Goal: Task Accomplishment & Management: Manage account settings

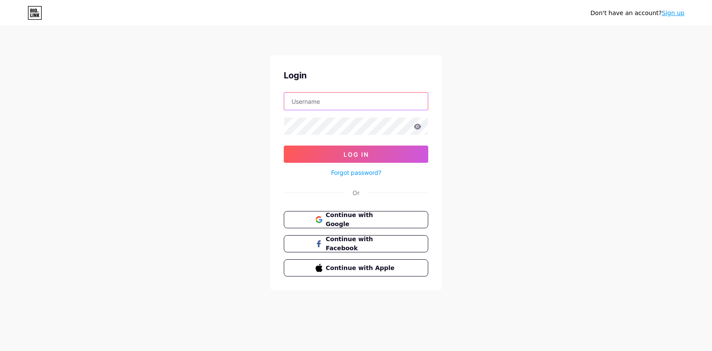
click at [322, 105] on input "text" at bounding box center [356, 100] width 144 height 17
type input "hello@someonestype.co.uk"
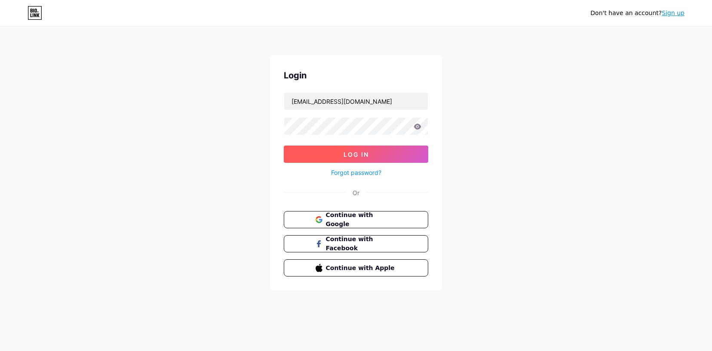
click at [370, 148] on button "Log In" at bounding box center [356, 153] width 145 height 17
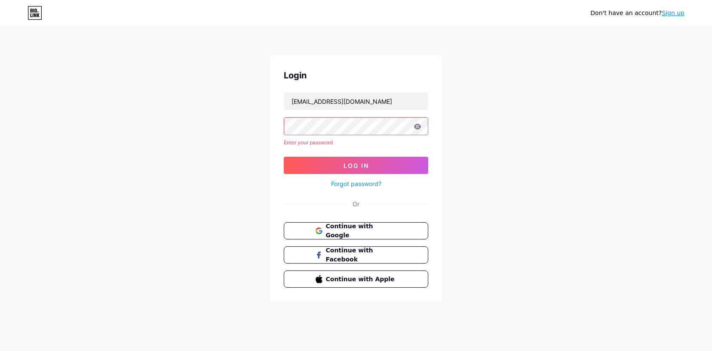
click at [321, 137] on form "hello@someonestype.co.uk Enter your password Log In Forgot password?" at bounding box center [356, 140] width 145 height 97
click at [320, 142] on div "Enter your password" at bounding box center [356, 143] width 145 height 8
click at [318, 142] on div "Enter your password" at bounding box center [356, 143] width 145 height 8
click at [351, 183] on link "Forgot password?" at bounding box center [356, 183] width 50 height 9
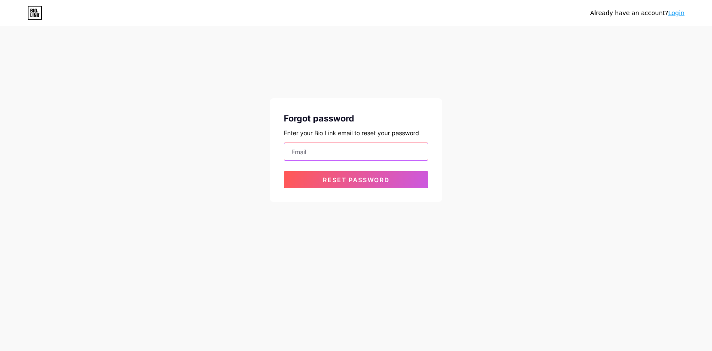
click at [320, 151] on input "email" at bounding box center [356, 151] width 144 height 17
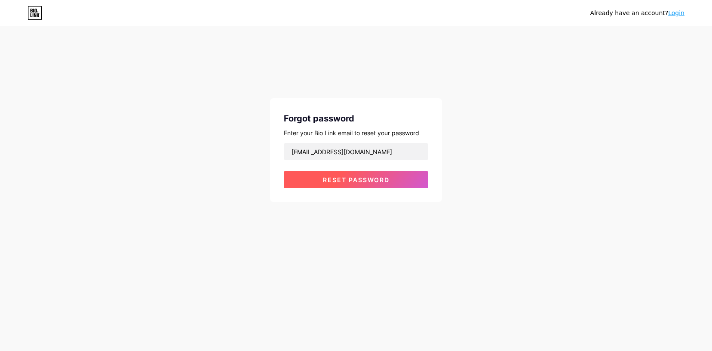
click at [334, 176] on span "Reset password" at bounding box center [356, 179] width 67 height 7
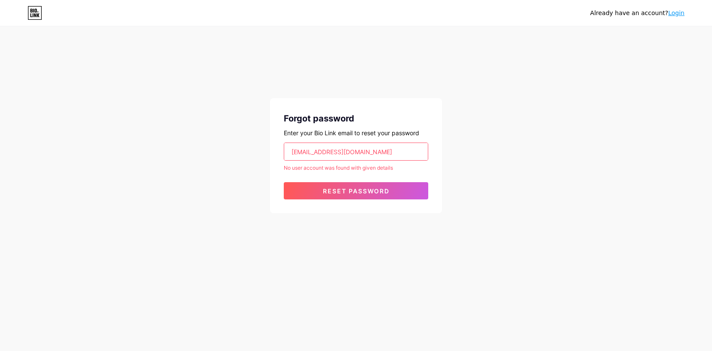
click at [376, 150] on input "hello@someonestype.co.uk" at bounding box center [356, 151] width 144 height 17
drag, startPoint x: 311, startPoint y: 150, endPoint x: 289, endPoint y: 150, distance: 22.4
click at [289, 150] on input "hello@someonestype.co.uk" at bounding box center [356, 151] width 144 height 17
drag, startPoint x: 366, startPoint y: 158, endPoint x: 333, endPoint y: 156, distance: 32.3
click at [333, 156] on input "someonestype.co.uk" at bounding box center [356, 151] width 144 height 17
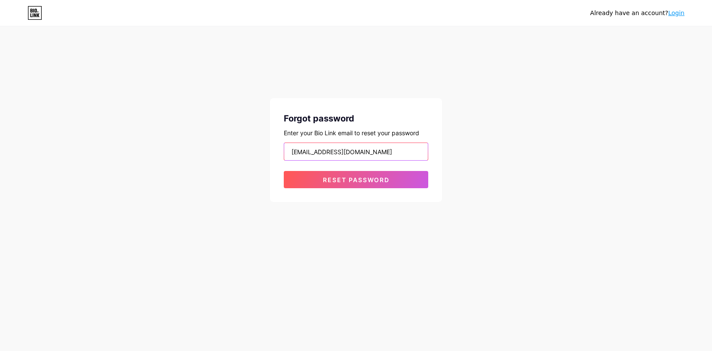
type input "[EMAIL_ADDRESS][DOMAIN_NAME]"
click at [284, 171] on button "Reset password" at bounding box center [356, 179] width 145 height 17
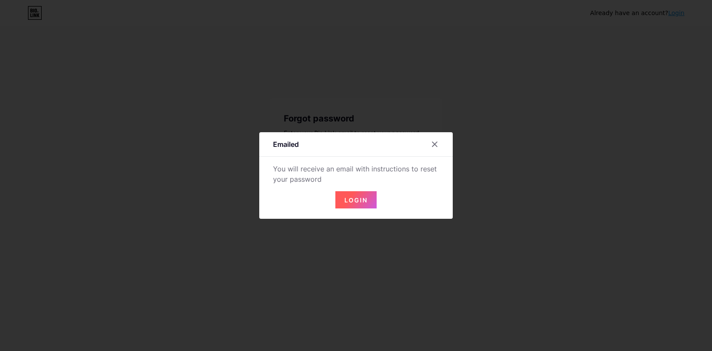
click at [354, 204] on button "Login" at bounding box center [356, 199] width 41 height 17
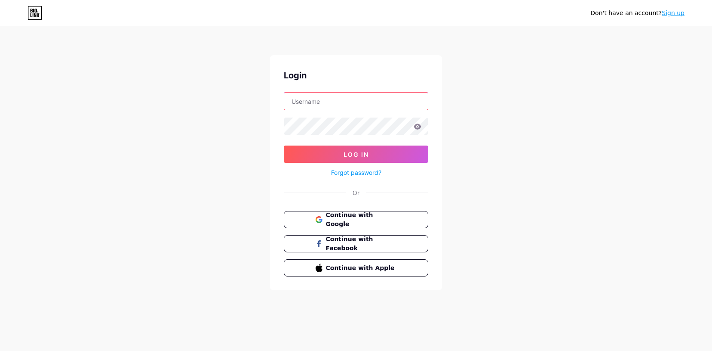
click at [328, 107] on input "text" at bounding box center [356, 100] width 144 height 17
click at [326, 106] on input "text" at bounding box center [356, 100] width 144 height 17
type input "s"
type input "[EMAIL_ADDRESS][DOMAIN_NAME]"
click at [420, 129] on icon at bounding box center [418, 126] width 8 height 6
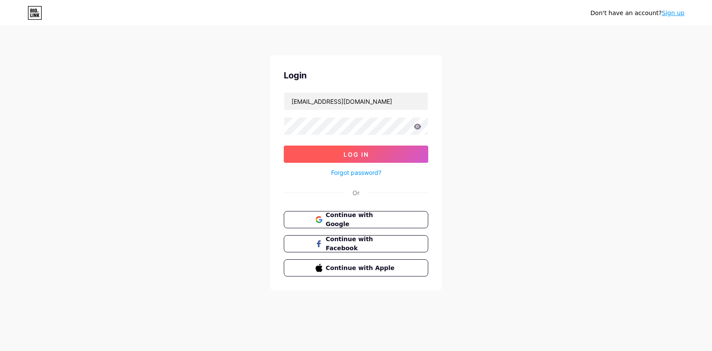
click at [394, 154] on button "Log In" at bounding box center [356, 153] width 145 height 17
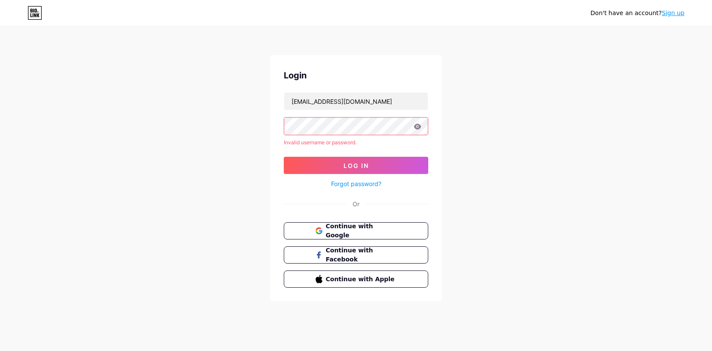
click at [416, 127] on icon at bounding box center [418, 126] width 8 height 6
click at [382, 104] on input "[EMAIL_ADDRESS][DOMAIN_NAME]" at bounding box center [356, 100] width 144 height 17
click at [417, 128] on icon at bounding box center [418, 126] width 8 height 6
click at [344, 165] on span "Log In" at bounding box center [356, 165] width 25 height 7
click at [385, 106] on input "[EMAIL_ADDRESS][DOMAIN_NAME]" at bounding box center [356, 100] width 144 height 17
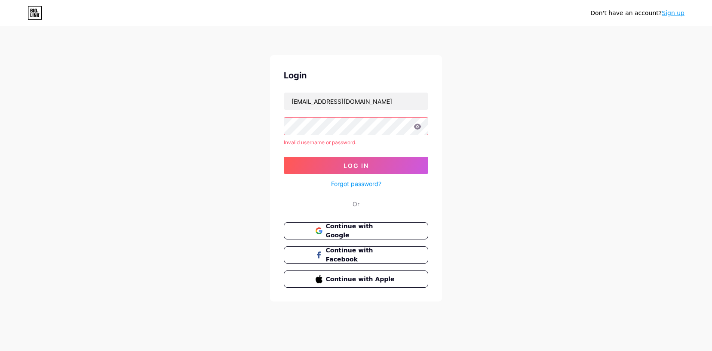
click at [360, 179] on link "Forgot password?" at bounding box center [356, 183] width 50 height 9
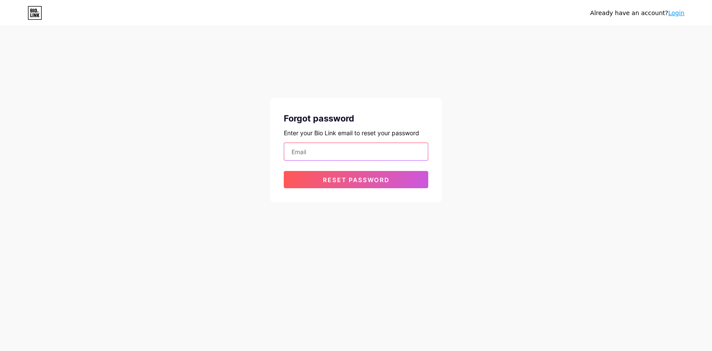
click at [351, 149] on input "email" at bounding box center [356, 151] width 144 height 17
type input "[EMAIL_ADDRESS][DOMAIN_NAME]"
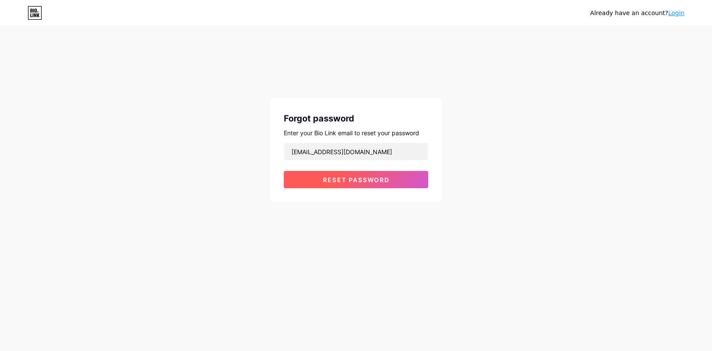
click at [356, 183] on button "Reset password" at bounding box center [356, 179] width 145 height 17
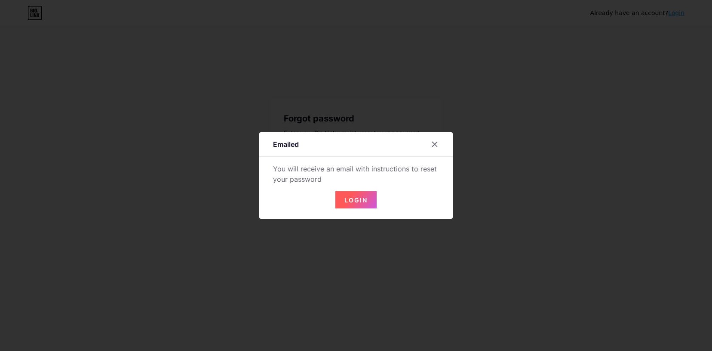
click at [352, 197] on span "Login" at bounding box center [356, 199] width 23 height 7
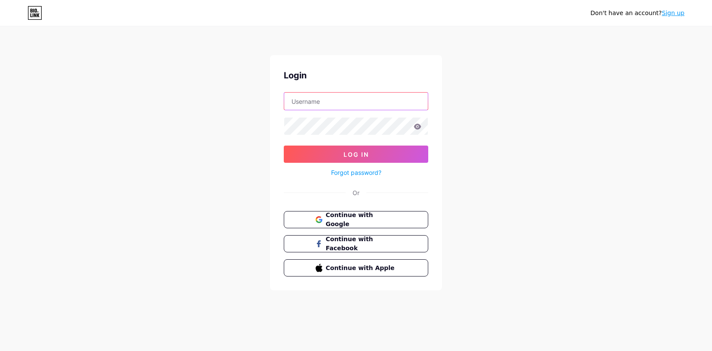
click at [310, 102] on input "text" at bounding box center [356, 100] width 144 height 17
type input "[EMAIL_ADDRESS][DOMAIN_NAME]"
click at [362, 171] on link "Forgot password?" at bounding box center [356, 172] width 50 height 9
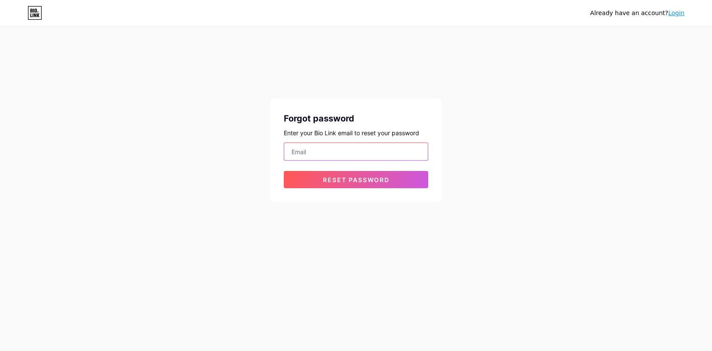
click at [336, 145] on input "email" at bounding box center [356, 151] width 144 height 17
type input "[EMAIL_ADDRESS][DOMAIN_NAME]"
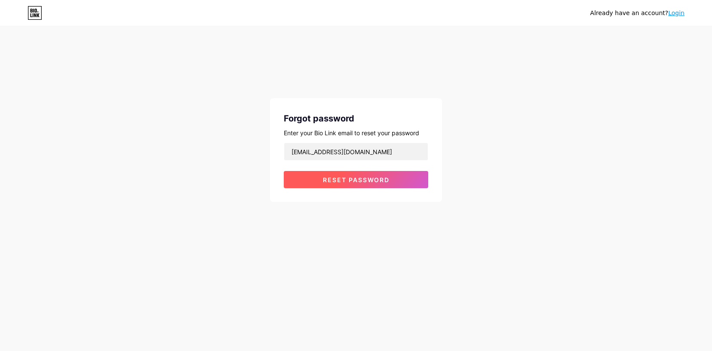
click at [329, 181] on span "Reset password" at bounding box center [356, 179] width 67 height 7
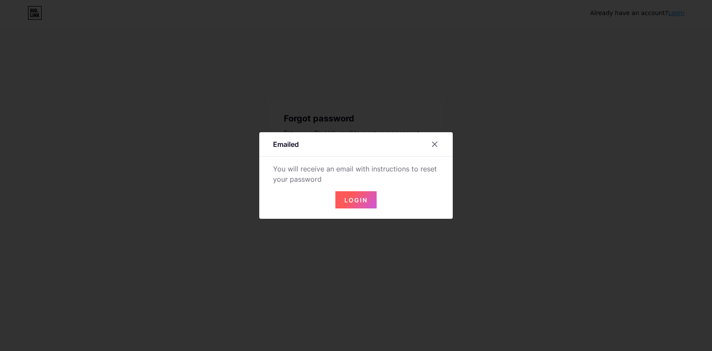
click at [353, 202] on span "Login" at bounding box center [356, 199] width 23 height 7
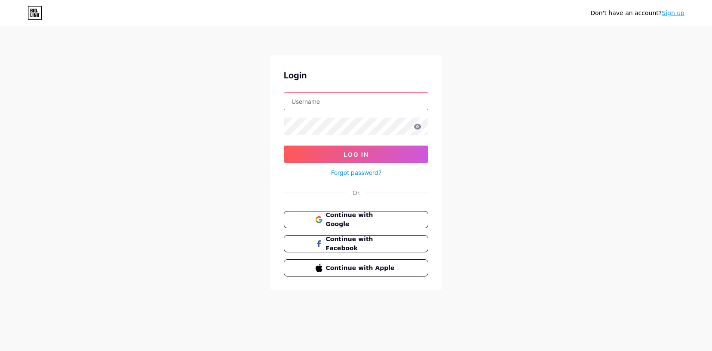
click at [343, 109] on input "text" at bounding box center [356, 100] width 144 height 17
click at [358, 218] on span "Continue with Google" at bounding box center [361, 219] width 72 height 18
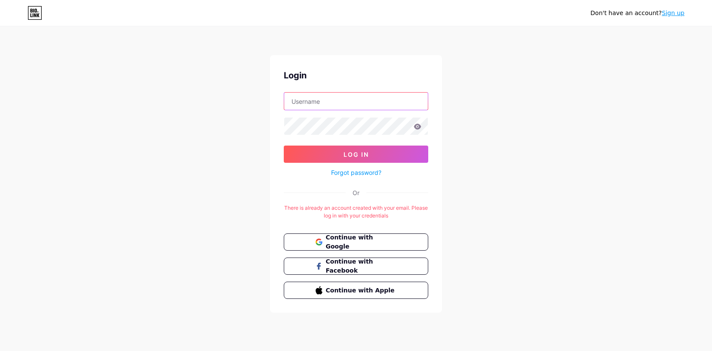
click at [345, 102] on input "text" at bounding box center [356, 100] width 144 height 17
drag, startPoint x: 334, startPoint y: 105, endPoint x: 376, endPoint y: 105, distance: 42.2
click at [376, 105] on input "[EMAIL_ADDRESS][DOMAIN_NAME]" at bounding box center [356, 100] width 144 height 17
drag, startPoint x: 376, startPoint y: 105, endPoint x: 333, endPoint y: 103, distance: 43.0
click at [333, 103] on input "[EMAIL_ADDRESS][DOMAIN_NAME]" at bounding box center [356, 100] width 144 height 17
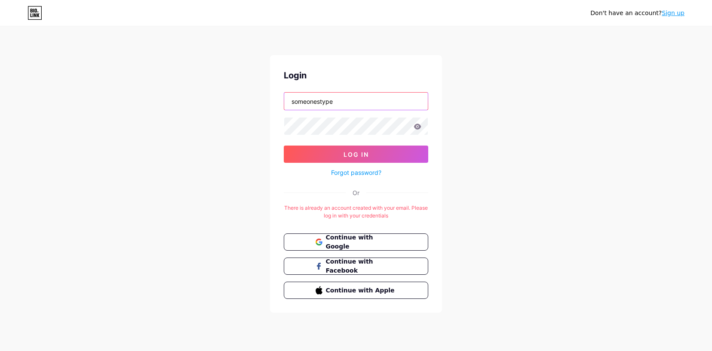
type input "someonestype"
click at [389, 144] on form "someonestype Log In Forgot password?" at bounding box center [356, 135] width 145 height 86
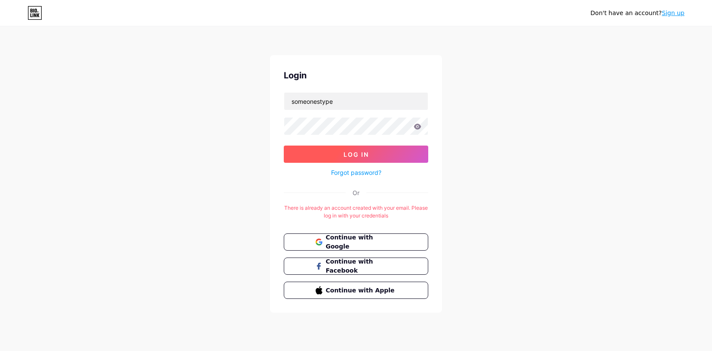
click at [389, 151] on button "Log In" at bounding box center [356, 153] width 145 height 17
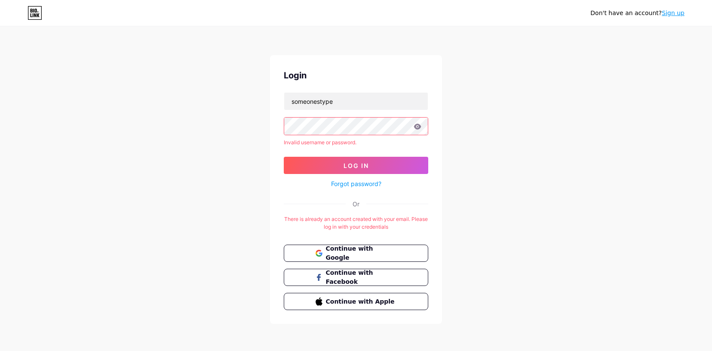
click at [34, 8] on icon at bounding box center [35, 13] width 15 height 14
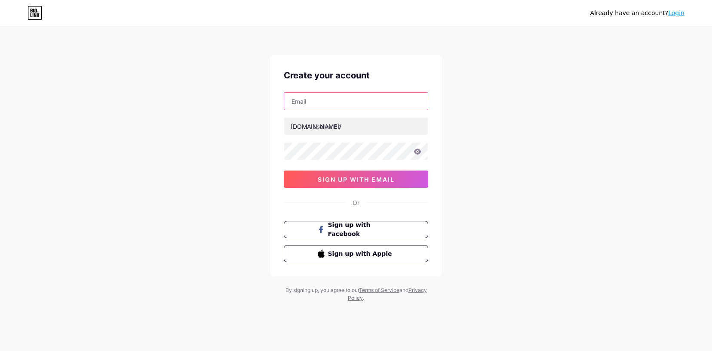
click at [319, 106] on input "text" at bounding box center [356, 100] width 144 height 17
click at [314, 127] on input "text" at bounding box center [356, 125] width 144 height 17
click at [673, 12] on link "Login" at bounding box center [677, 12] width 16 height 7
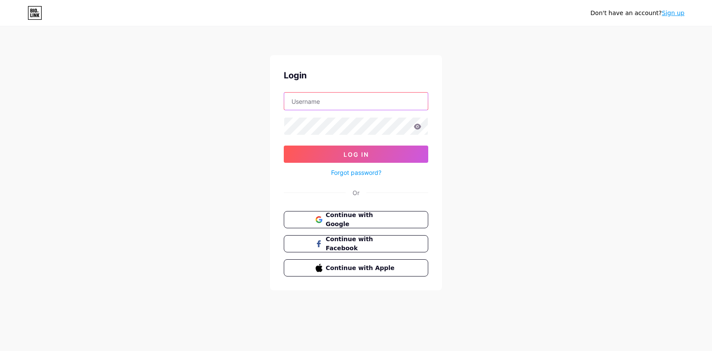
click at [330, 102] on input "text" at bounding box center [356, 100] width 144 height 17
type input "someonestype"
click at [366, 173] on link "Forgot password?" at bounding box center [356, 172] width 50 height 9
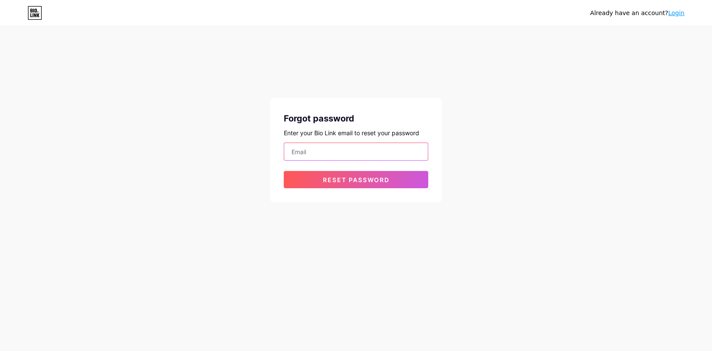
click at [342, 153] on input "email" at bounding box center [356, 151] width 144 height 17
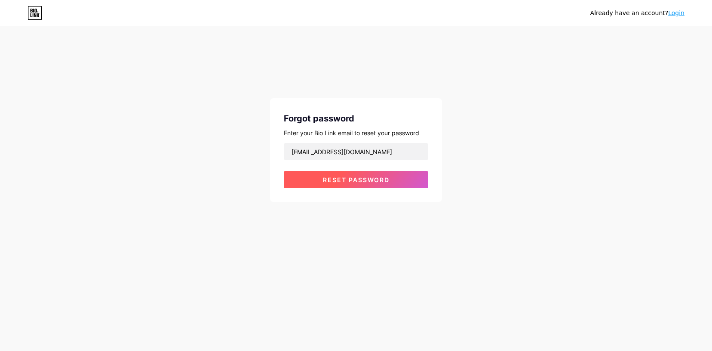
click at [342, 178] on span "Reset password" at bounding box center [356, 179] width 67 height 7
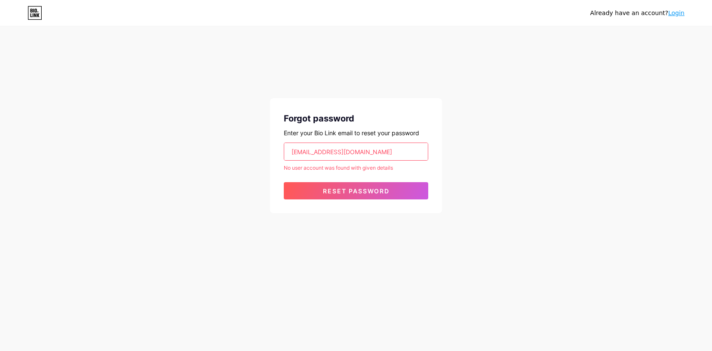
click at [321, 156] on input "hello@someonestype.co.uk" at bounding box center [356, 151] width 144 height 17
drag, startPoint x: 311, startPoint y: 150, endPoint x: 280, endPoint y: 149, distance: 30.1
click at [280, 149] on div "Forgot password Enter your Bio Link email to reset your password hello@someones…" at bounding box center [356, 155] width 172 height 115
drag, startPoint x: 369, startPoint y: 152, endPoint x: 332, endPoint y: 152, distance: 37.4
click at [332, 152] on input "someonestype.co.uk" at bounding box center [356, 151] width 144 height 17
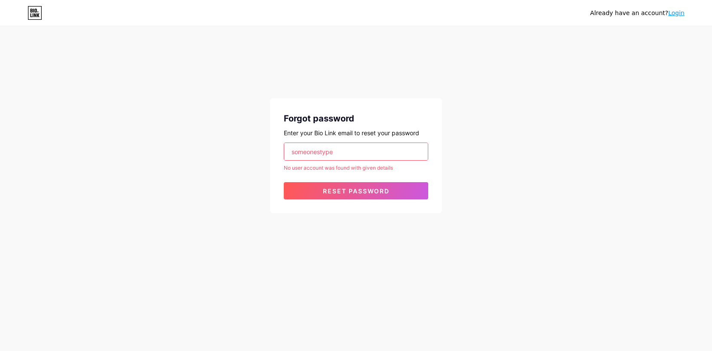
type input "[EMAIL_ADDRESS][DOMAIN_NAME]"
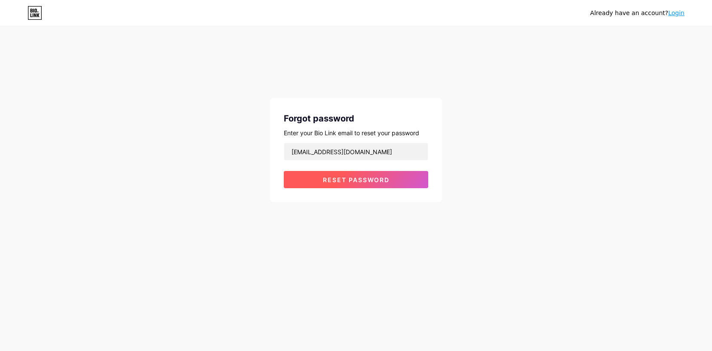
click at [347, 180] on span "Reset password" at bounding box center [356, 179] width 67 height 7
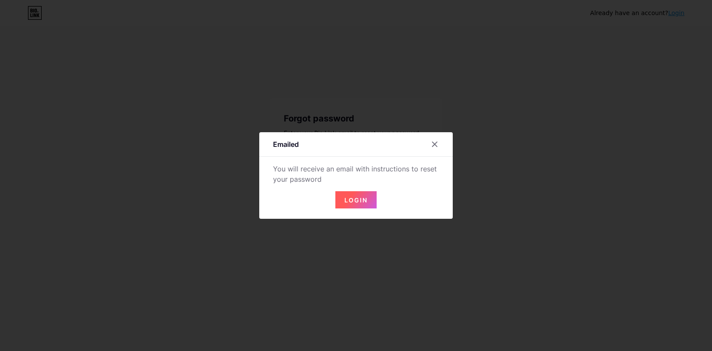
click at [351, 201] on span "Login" at bounding box center [356, 199] width 23 height 7
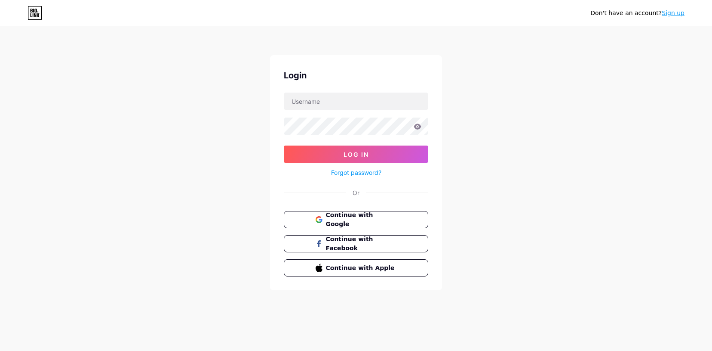
click at [354, 113] on form "Log In Forgot password?" at bounding box center [356, 135] width 145 height 86
click at [354, 98] on input "text" at bounding box center [356, 100] width 144 height 17
type input "[EMAIL_ADDRESS][DOMAIN_NAME]"
click at [354, 154] on span "Log In" at bounding box center [356, 154] width 25 height 7
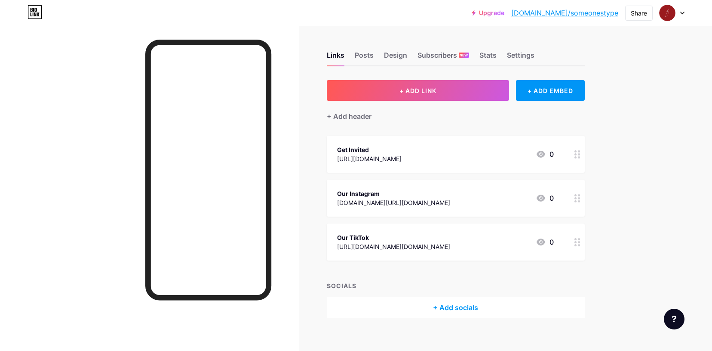
click at [576, 154] on circle at bounding box center [576, 154] width 2 height 2
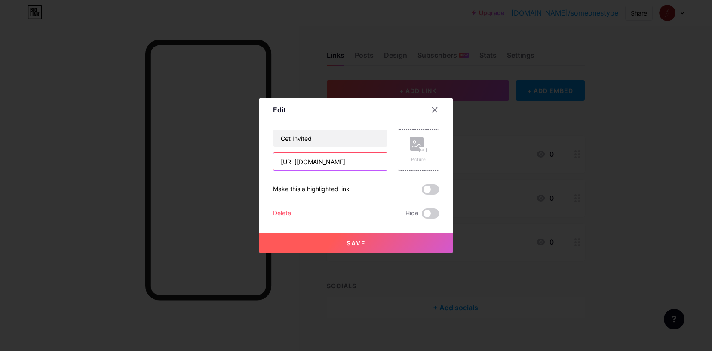
click at [352, 161] on input "https://www.someonestype.co.uk/" at bounding box center [331, 161] width 114 height 17
paste input "someonestype.fillout.com/signupform"
type input "https://someonestype.fillout.com/signupform"
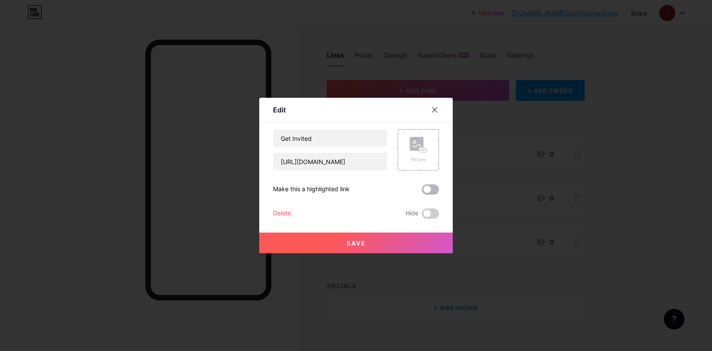
click at [429, 191] on span at bounding box center [430, 189] width 17 height 10
click at [422, 191] on input "checkbox" at bounding box center [422, 191] width 0 height 0
click at [412, 148] on rect at bounding box center [417, 144] width 14 height 14
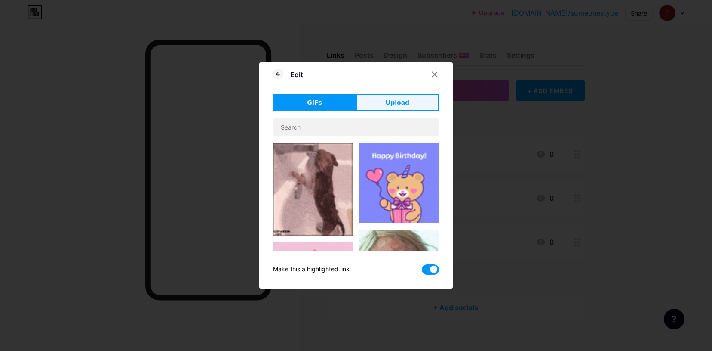
click at [387, 100] on button "Upload" at bounding box center [397, 102] width 83 height 17
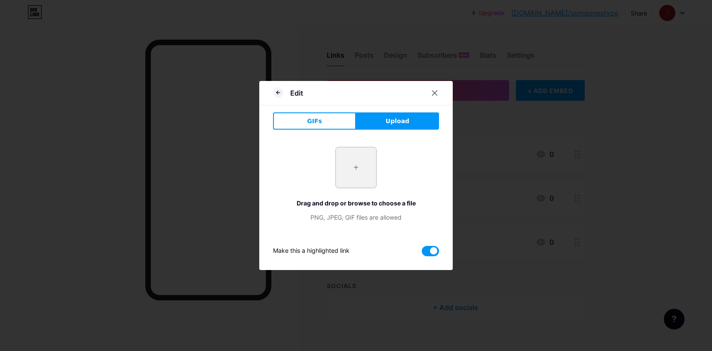
click at [358, 171] on input "file" at bounding box center [356, 167] width 40 height 40
click at [437, 89] on div at bounding box center [434, 92] width 15 height 15
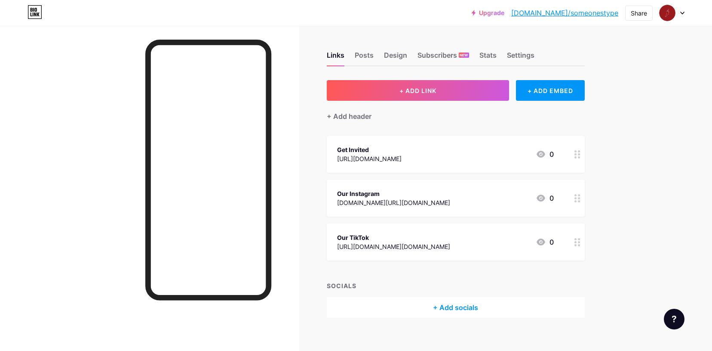
click at [489, 152] on div "Get Invited https://www.someonestype.co.uk/ 0" at bounding box center [445, 154] width 217 height 20
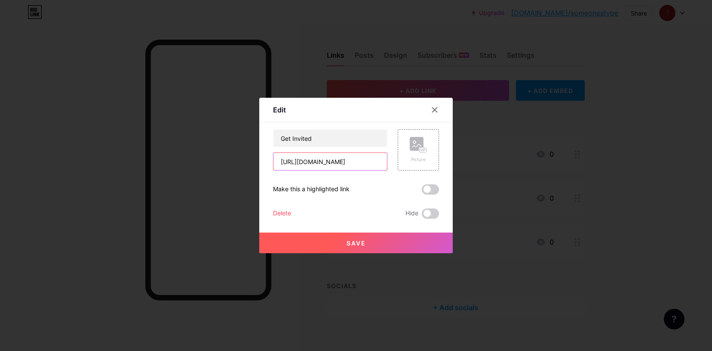
click at [353, 162] on input "https://www.someonestype.co.uk/" at bounding box center [331, 161] width 114 height 17
click at [346, 158] on input "https://www.someonestype.co.uk/" at bounding box center [331, 161] width 114 height 17
paste input "someonestype.fillout.com/signupform"
type input "https://someonestype.fillout.com/signupform"
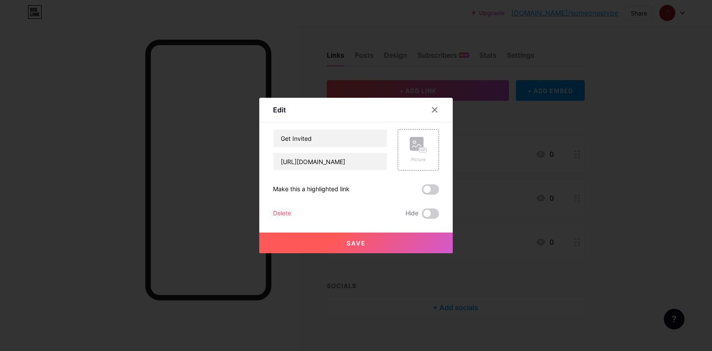
scroll to position [0, 0]
click at [365, 242] on span "Save" at bounding box center [356, 242] width 19 height 7
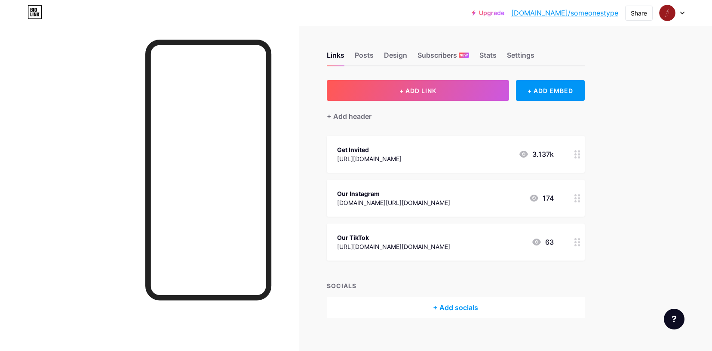
click at [449, 304] on div "+ Add socials" at bounding box center [456, 307] width 258 height 21
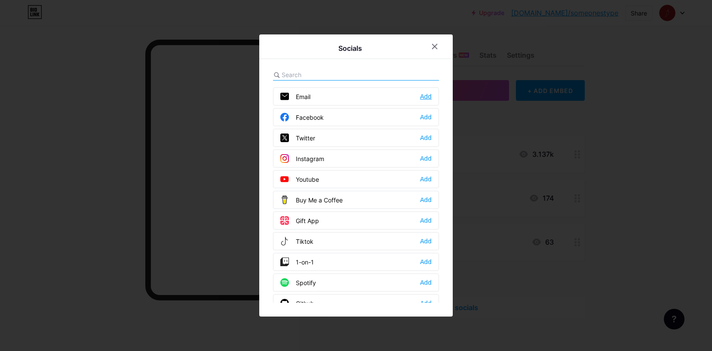
click at [422, 96] on div "Add" at bounding box center [426, 96] width 12 height 9
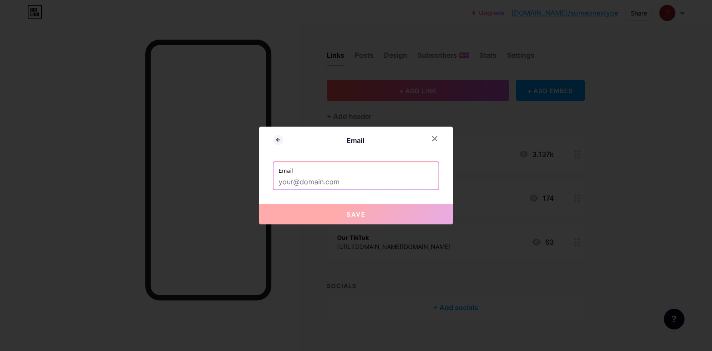
click at [306, 182] on input "text" at bounding box center [356, 182] width 155 height 15
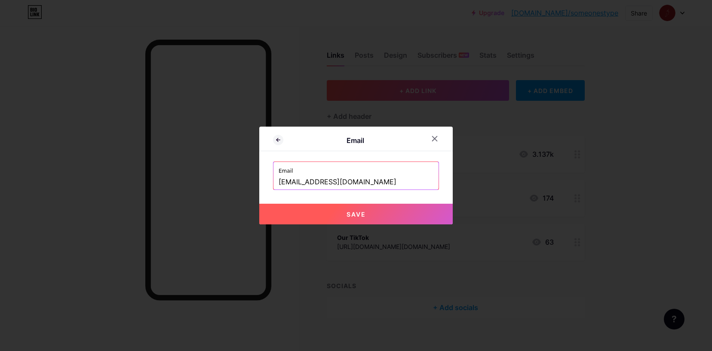
click at [325, 201] on div "Email Email hello@someonestype.co.uk Save" at bounding box center [356, 175] width 194 height 98
click at [330, 206] on button "Save" at bounding box center [356, 213] width 194 height 21
type input "mailto:hello@someonestype.co.uk"
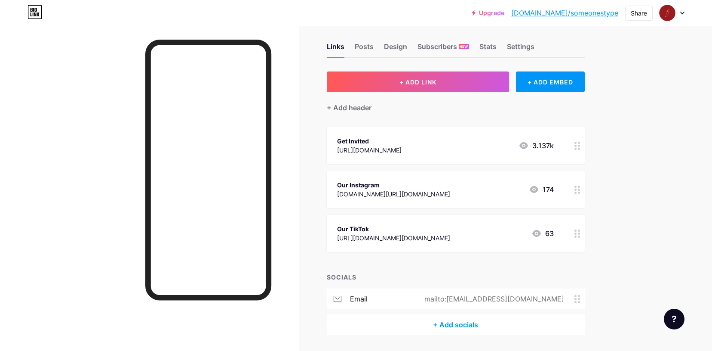
scroll to position [23, 0]
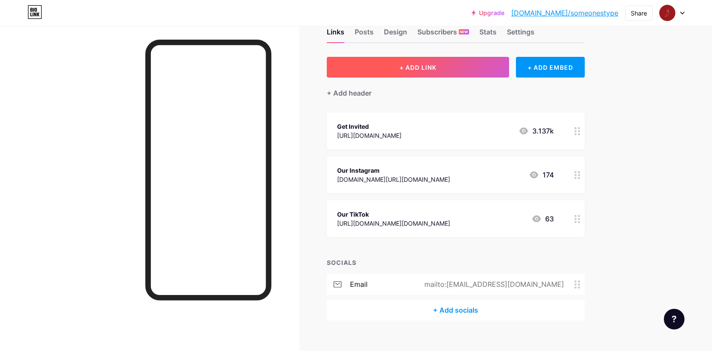
click at [421, 64] on span "+ ADD LINK" at bounding box center [418, 67] width 37 height 7
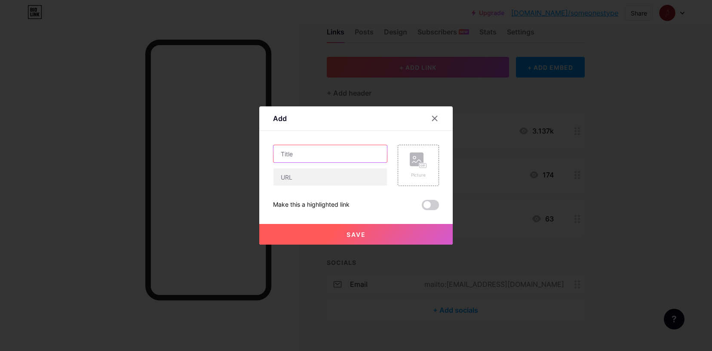
click at [314, 156] on input "text" at bounding box center [331, 153] width 114 height 17
type input "Our Website"
click at [305, 175] on input "text" at bounding box center [331, 176] width 114 height 17
type input "someonestype.co.uk"
click at [343, 229] on button "Save" at bounding box center [356, 234] width 194 height 21
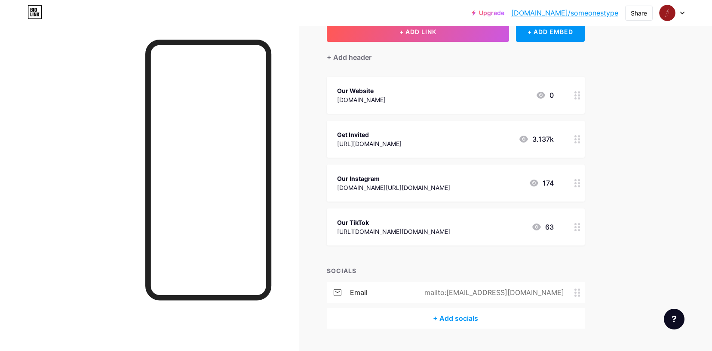
scroll to position [0, 0]
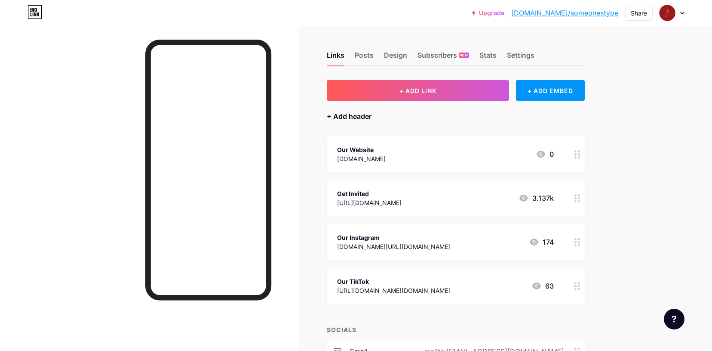
click at [353, 115] on div "+ Add header" at bounding box center [349, 116] width 45 height 10
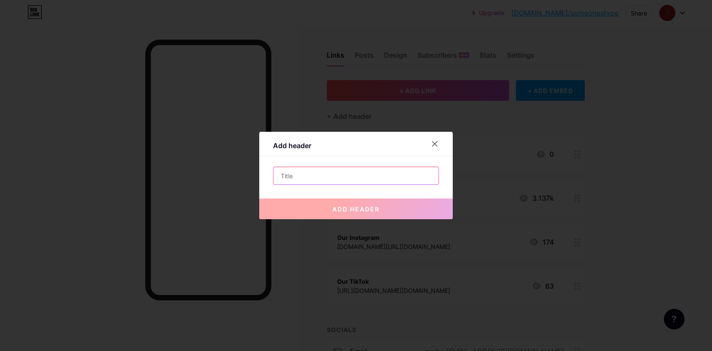
click at [313, 177] on input "text" at bounding box center [356, 175] width 165 height 17
click at [434, 146] on icon at bounding box center [434, 143] width 7 height 7
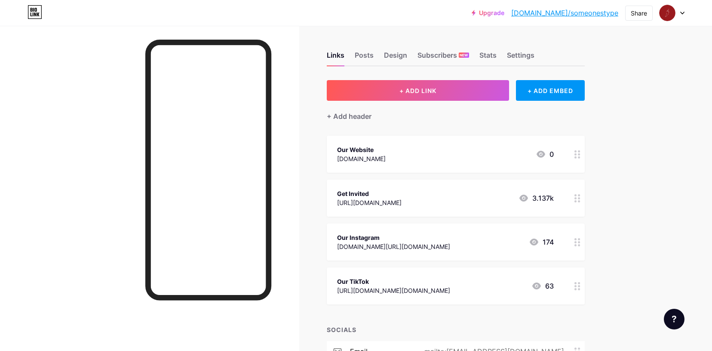
scroll to position [79, 0]
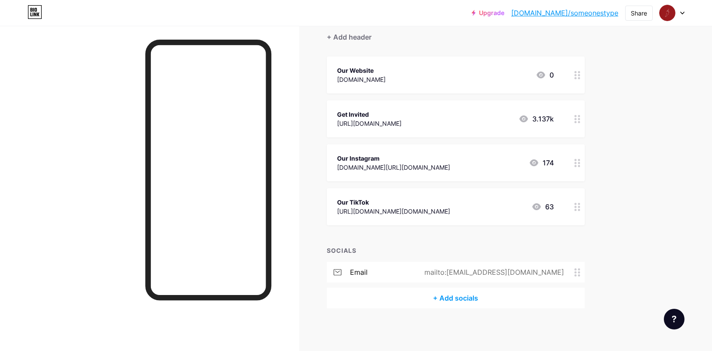
click at [443, 296] on div "+ Add socials" at bounding box center [456, 297] width 258 height 21
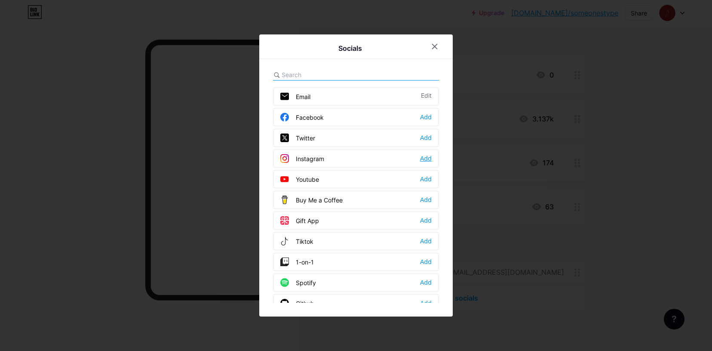
click at [425, 160] on div "Add" at bounding box center [426, 158] width 12 height 9
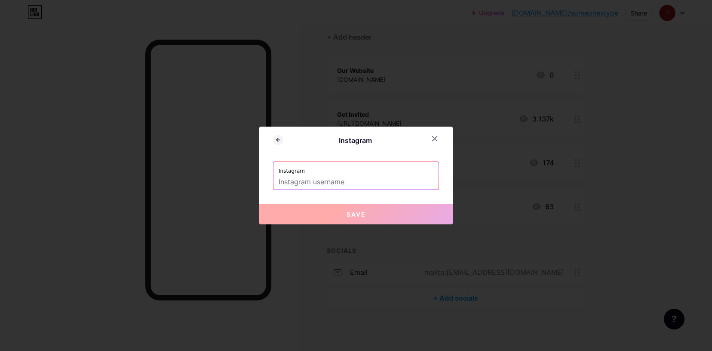
click at [326, 177] on input "text" at bounding box center [356, 182] width 155 height 15
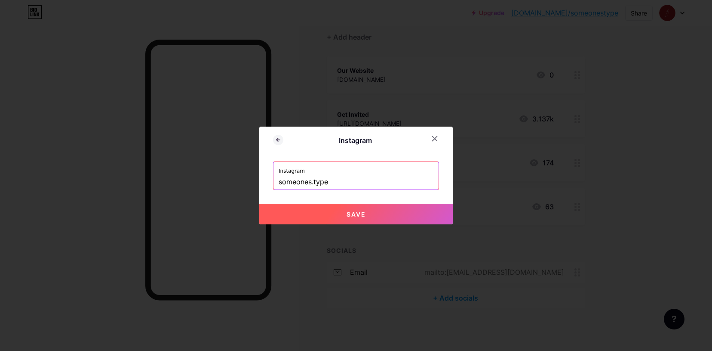
click at [338, 213] on button "Save" at bounding box center [356, 213] width 194 height 21
type input "https://instagram.com/someones.type"
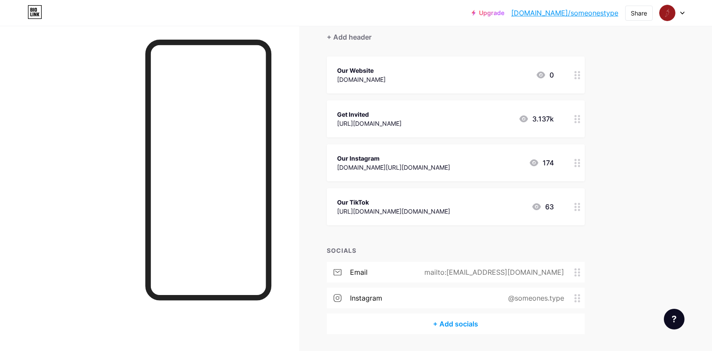
click at [462, 325] on div "+ Add socials" at bounding box center [456, 323] width 258 height 21
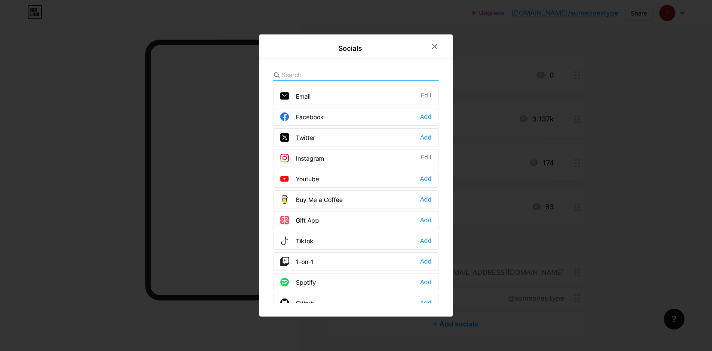
click at [325, 238] on div "Tiktok Add" at bounding box center [356, 240] width 166 height 18
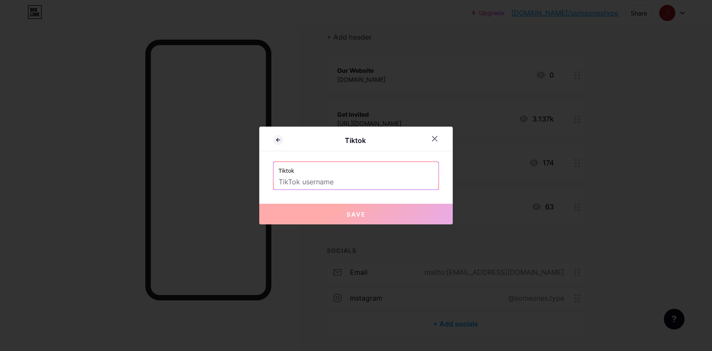
click at [318, 179] on input "text" at bounding box center [356, 182] width 155 height 15
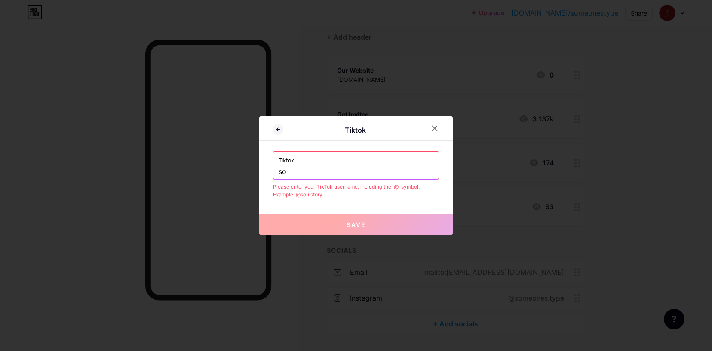
type input "s"
click at [277, 174] on div "Tiktok .someones.type" at bounding box center [356, 165] width 165 height 28
click at [277, 171] on div "Tiktok .someones.type" at bounding box center [356, 165] width 165 height 28
click at [279, 171] on input ".someones.type" at bounding box center [356, 171] width 155 height 15
click at [341, 201] on div "Tiktok Tiktok @.someones.type Please enter your TikTok username, including the …" at bounding box center [356, 175] width 194 height 118
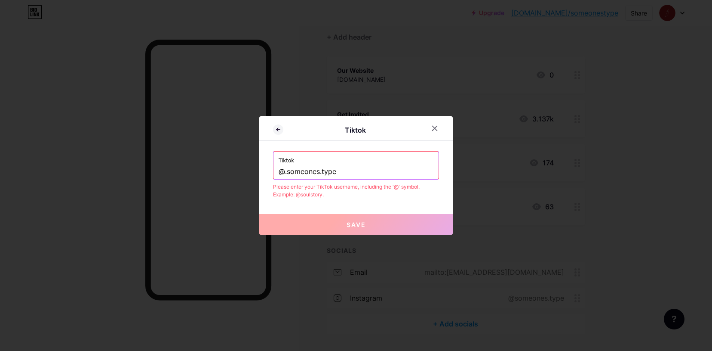
click at [290, 174] on input "@.someones.type" at bounding box center [356, 171] width 155 height 15
click at [336, 173] on input "@.someones.type" at bounding box center [356, 171] width 155 height 15
type input "@.someones.type"
click at [357, 226] on span "Save" at bounding box center [356, 224] width 19 height 7
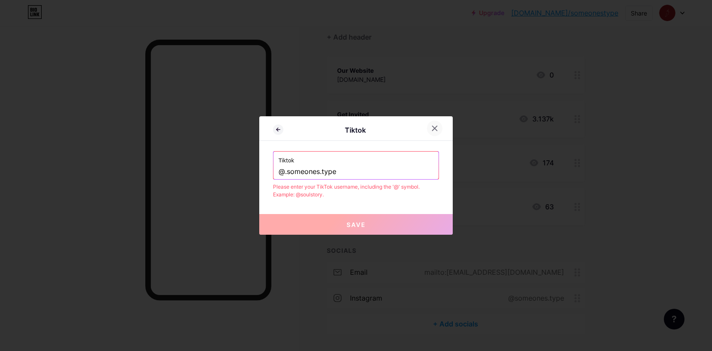
click at [431, 132] on div at bounding box center [434, 127] width 15 height 15
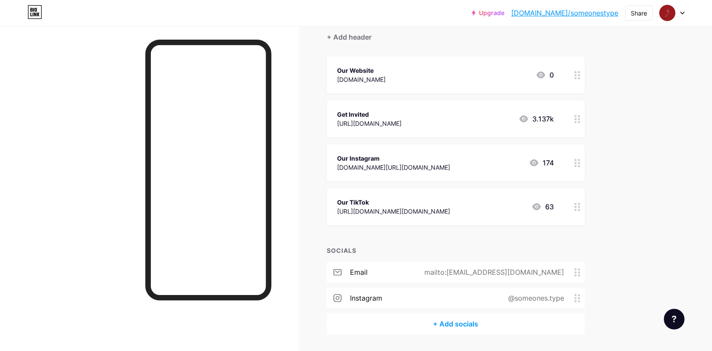
scroll to position [105, 0]
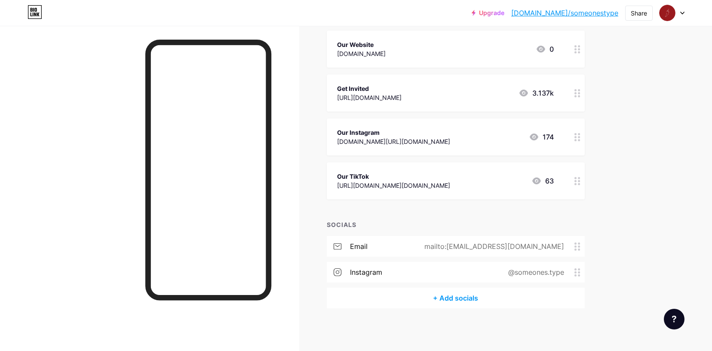
click at [450, 296] on div "+ Add socials" at bounding box center [456, 297] width 258 height 21
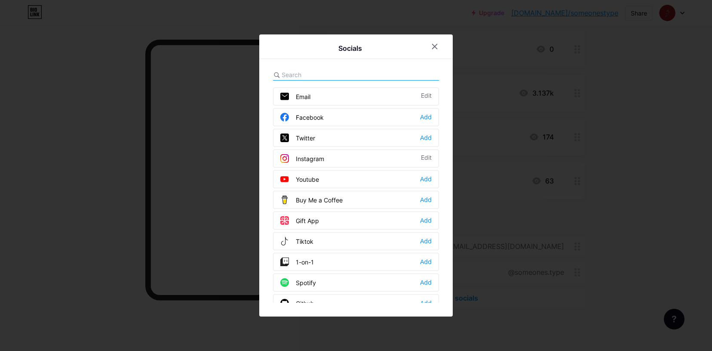
click at [319, 240] on div "Tiktok Add" at bounding box center [356, 241] width 166 height 18
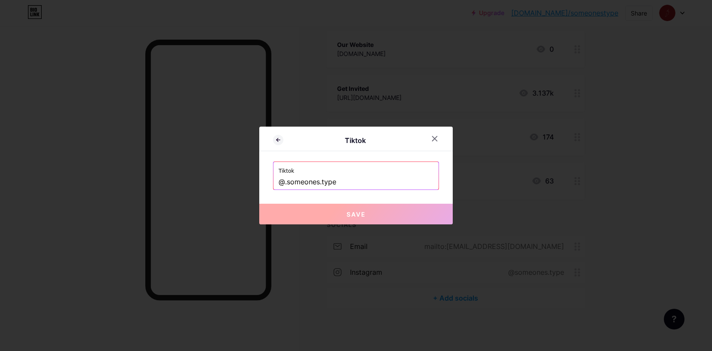
click at [343, 180] on input "@.someones.type" at bounding box center [356, 182] width 155 height 15
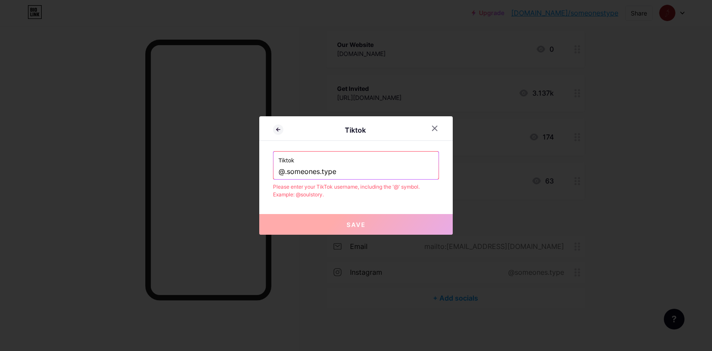
click at [321, 174] on input "@.someones.type" at bounding box center [356, 171] width 155 height 15
click at [284, 173] on input "@.someones.type" at bounding box center [356, 171] width 155 height 15
click at [288, 174] on input "@.someones.type" at bounding box center [356, 171] width 155 height 15
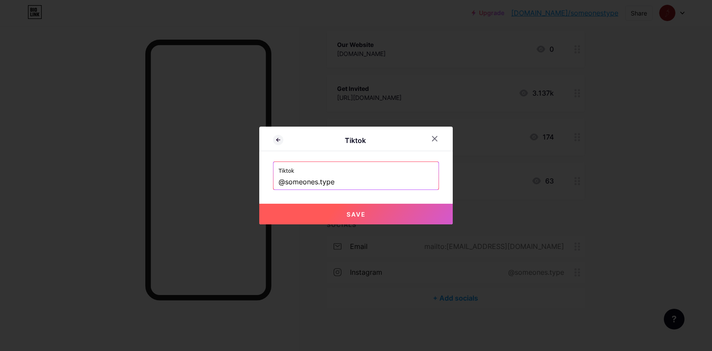
click at [346, 217] on button "Save" at bounding box center [356, 213] width 194 height 21
type input "https://tiktok.com/@someones.type"
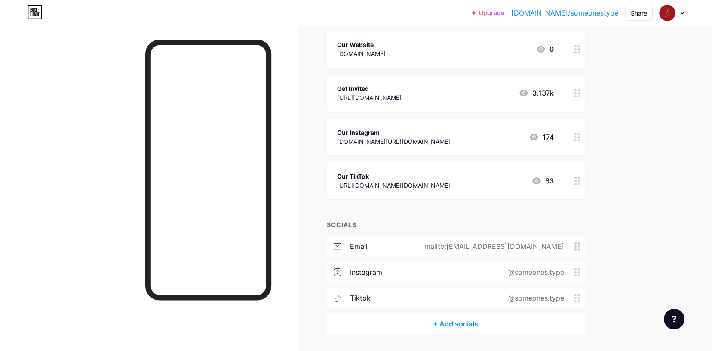
click at [576, 296] on icon at bounding box center [578, 298] width 6 height 8
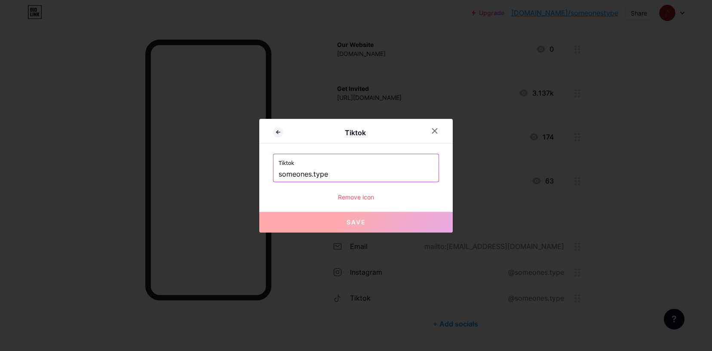
click at [280, 174] on input "someones.type" at bounding box center [356, 174] width 155 height 15
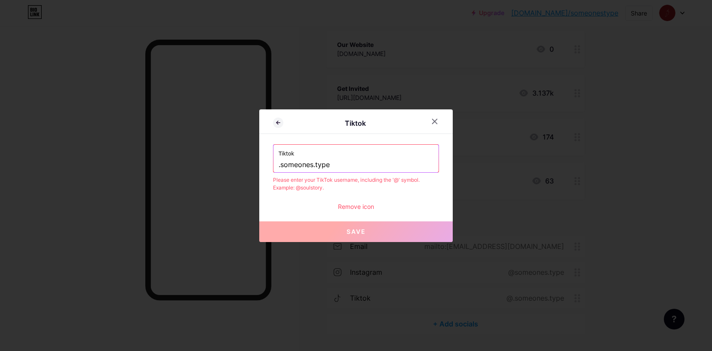
type input ".someones.type"
click at [340, 225] on button "Save" at bounding box center [356, 231] width 194 height 21
click at [355, 210] on div "Remove icon" at bounding box center [356, 206] width 166 height 9
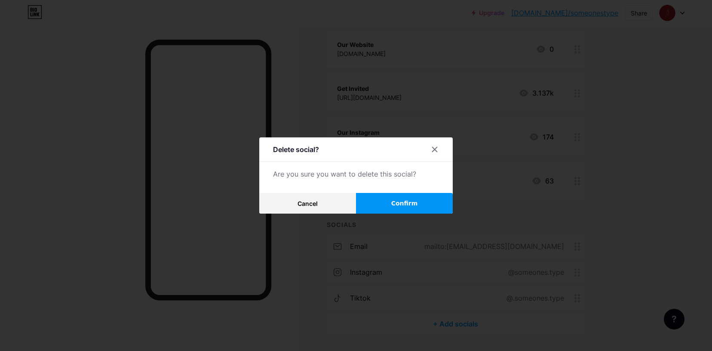
click at [391, 195] on button "Confirm" at bounding box center [404, 203] width 97 height 21
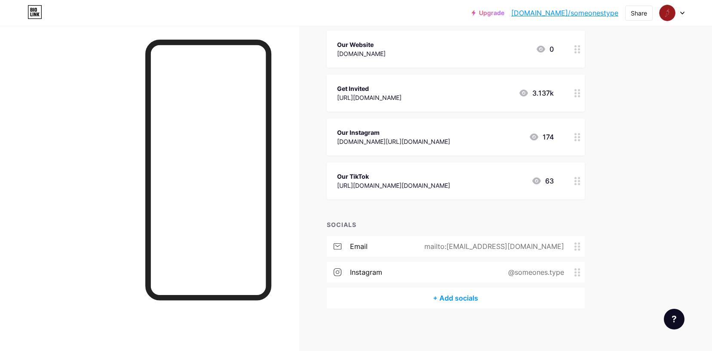
click at [571, 139] on div at bounding box center [577, 136] width 15 height 37
click at [426, 213] on span at bounding box center [430, 213] width 17 height 10
click at [422, 216] on input "checkbox" at bounding box center [422, 216] width 0 height 0
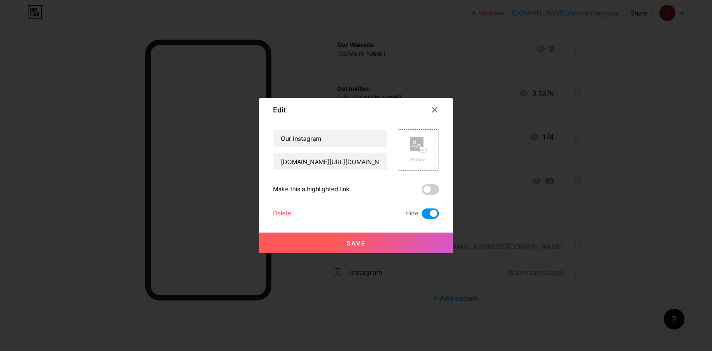
click at [408, 240] on button "Save" at bounding box center [356, 242] width 194 height 21
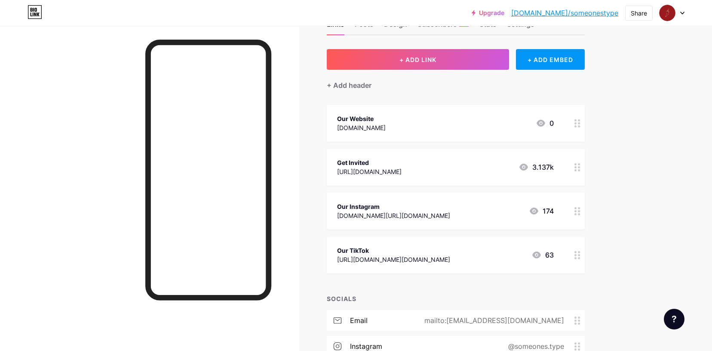
scroll to position [0, 0]
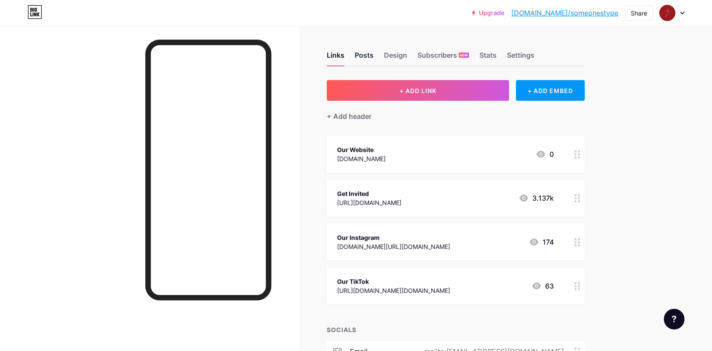
click at [358, 54] on div "Posts" at bounding box center [364, 57] width 19 height 15
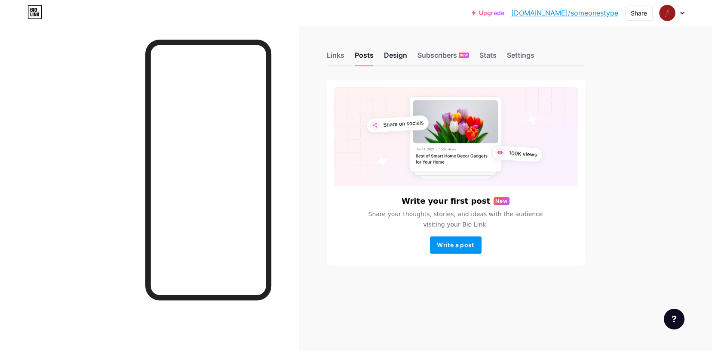
click at [389, 57] on div "Design" at bounding box center [395, 57] width 23 height 15
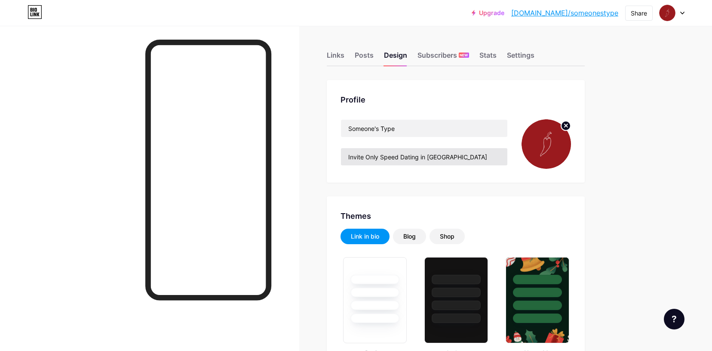
type input "#9b1b1f"
type input "#000000"
type input "#ffffff"
click at [401, 156] on input "Invite Only Speed Dating in London" at bounding box center [424, 156] width 166 height 17
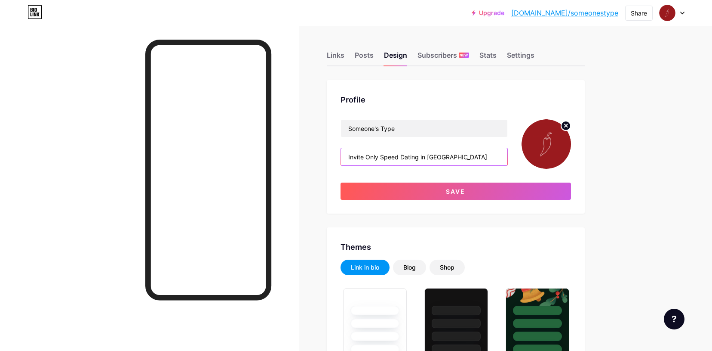
click at [366, 159] on input "Invite Only Speed Dating in London" at bounding box center [424, 156] width 166 height 17
click at [455, 159] on input "Invite-Only Speed Dating in London" at bounding box center [424, 156] width 166 height 17
type input "Invite-Only Speed Dating in London"
click at [448, 176] on div "Someone's Type Invite-Only Speed Dating in London Save" at bounding box center [456, 159] width 231 height 80
click at [538, 151] on img at bounding box center [546, 143] width 49 height 49
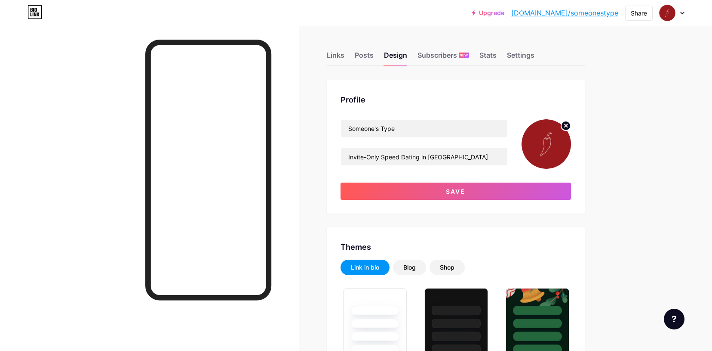
click at [567, 127] on icon at bounding box center [565, 125] width 3 height 3
click at [546, 136] on input "file" at bounding box center [546, 143] width 49 height 49
type input "C:\fakepath\IMG_6011.PNG"
click at [541, 139] on img at bounding box center [546, 143] width 49 height 49
click at [551, 146] on img at bounding box center [546, 143] width 49 height 49
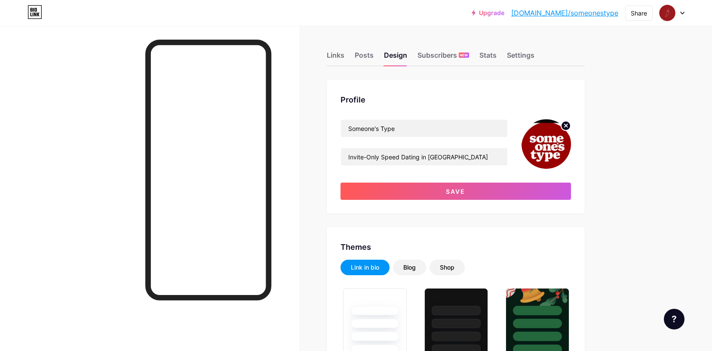
click at [551, 163] on img at bounding box center [546, 143] width 49 height 49
click at [526, 149] on img at bounding box center [546, 143] width 49 height 49
click at [566, 127] on circle at bounding box center [565, 125] width 9 height 9
click at [537, 145] on input "file" at bounding box center [546, 143] width 49 height 49
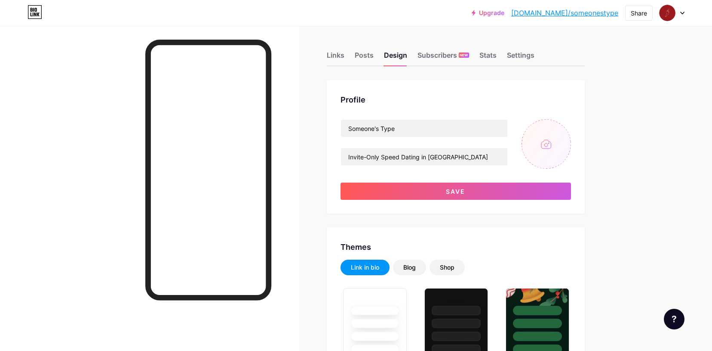
type input "C:\fakepath\Screenshot 2025-08-14 at 22.59.44.png"
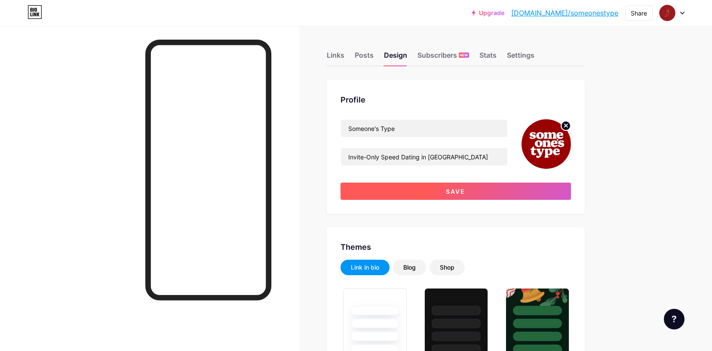
click at [472, 194] on button "Save" at bounding box center [456, 190] width 231 height 17
type input "#9b1b1f"
type input "#000000"
type input "#ffffff"
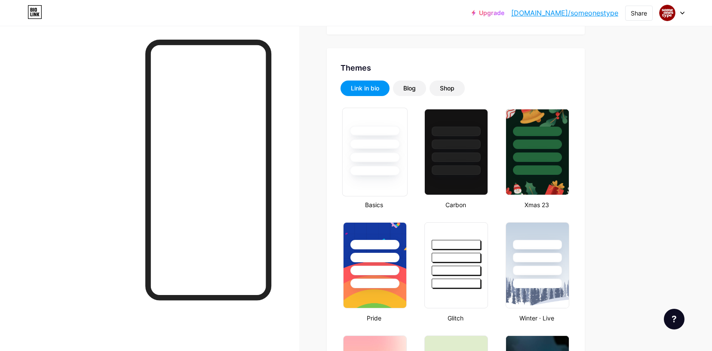
scroll to position [154, 0]
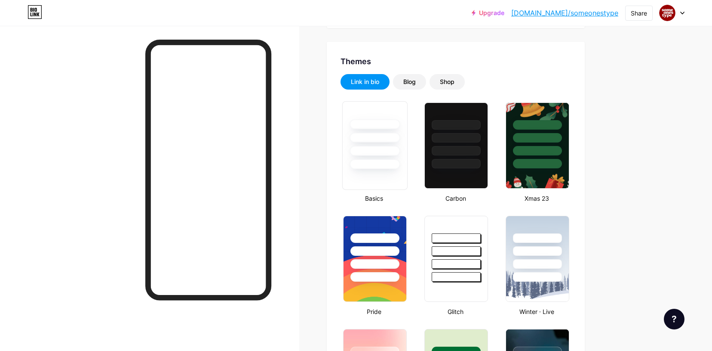
click at [391, 174] on div at bounding box center [374, 145] width 65 height 89
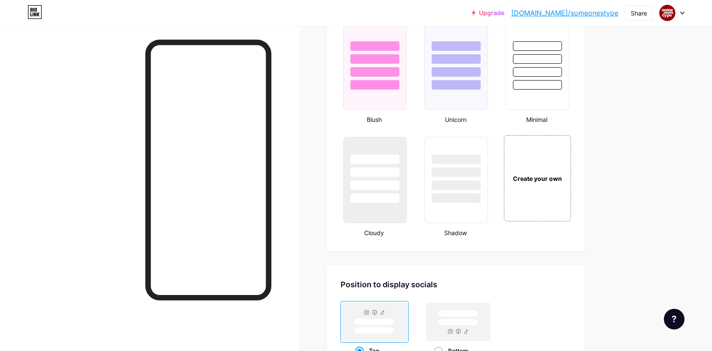
scroll to position [945, 0]
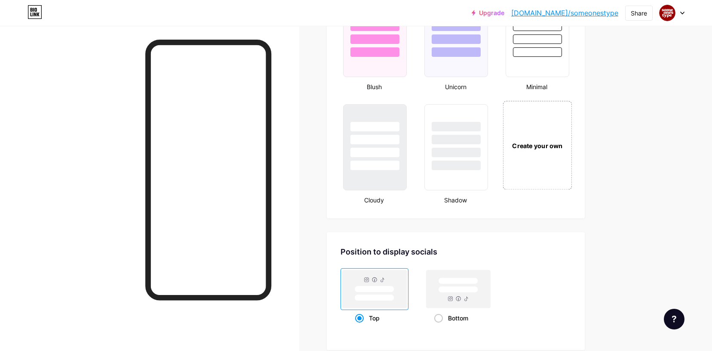
click at [528, 154] on div "Create your own" at bounding box center [537, 145] width 69 height 89
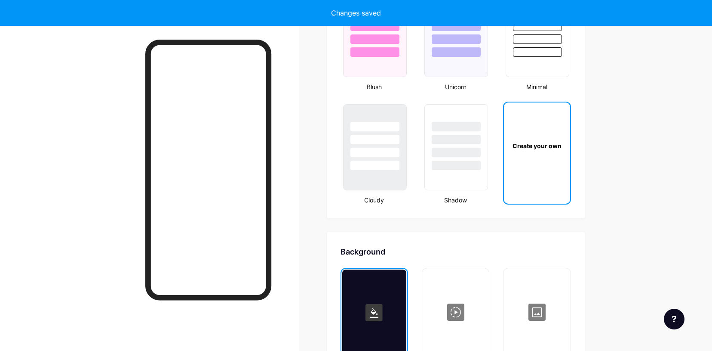
type input "#ffffff"
type input "#000000"
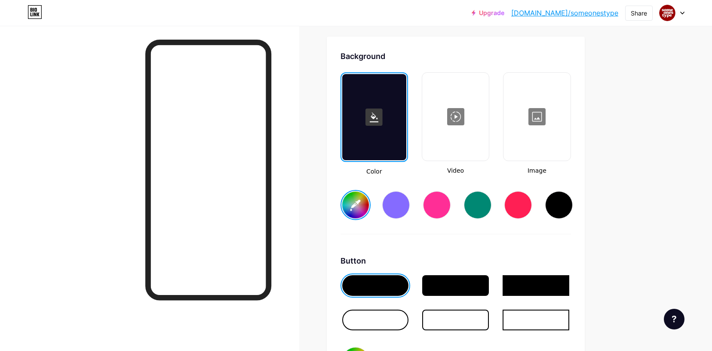
scroll to position [1142, 0]
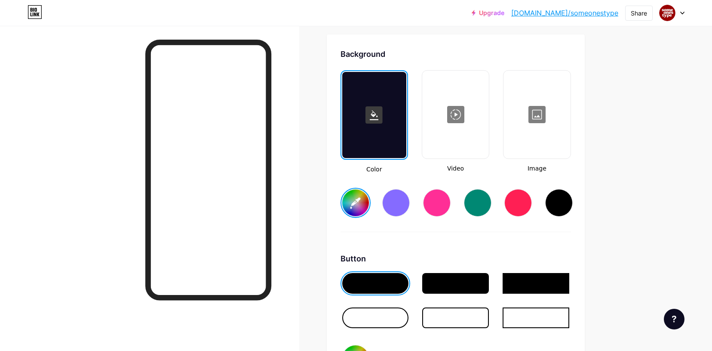
click at [519, 203] on div at bounding box center [519, 203] width 28 height 28
click at [374, 112] on rect at bounding box center [374, 114] width 17 height 17
click at [357, 200] on input "#ff1f54" at bounding box center [355, 202] width 27 height 27
click at [484, 242] on div "Background Color Video Image #990101 Button #000000 Font Inter Poppins EB Garam…" at bounding box center [456, 302] width 231 height 509
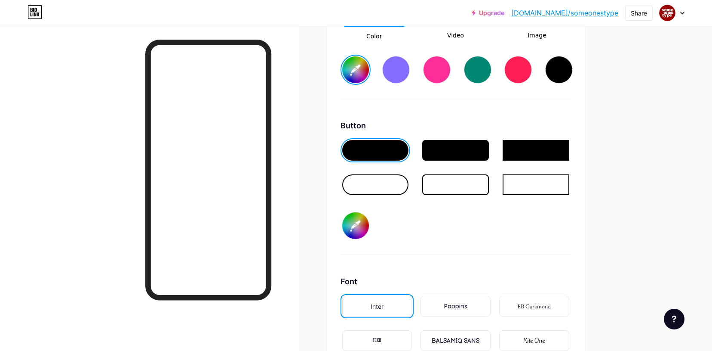
scroll to position [1272, 0]
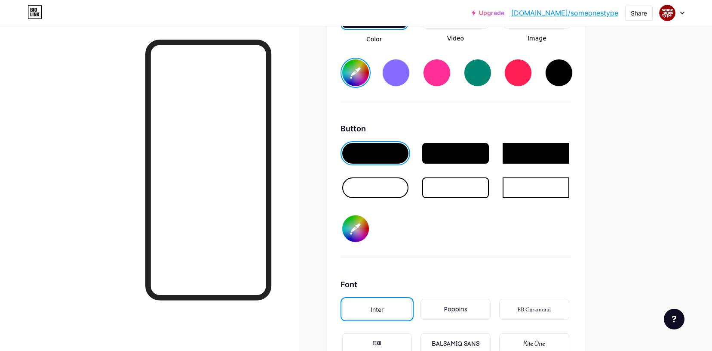
click at [397, 186] on div at bounding box center [375, 187] width 67 height 21
click at [443, 187] on div at bounding box center [455, 187] width 67 height 21
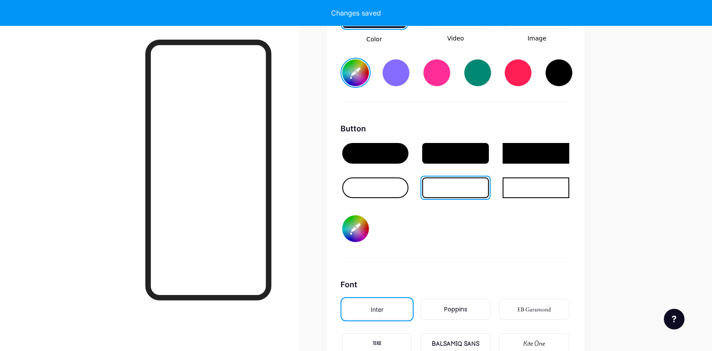
click at [396, 184] on div at bounding box center [375, 187] width 67 height 21
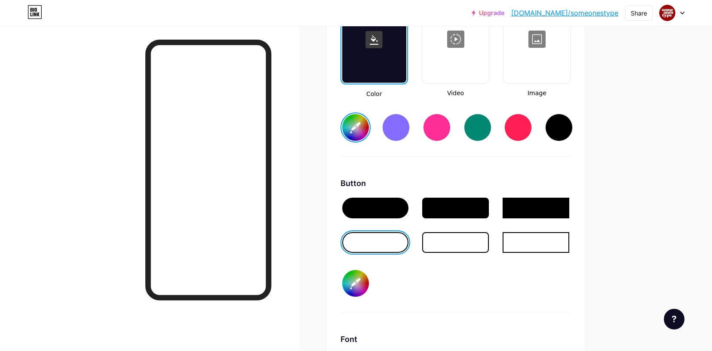
scroll to position [1186, 0]
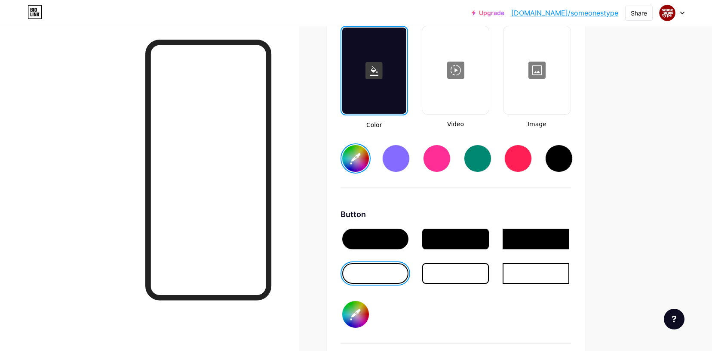
click at [390, 165] on div at bounding box center [396, 159] width 28 height 28
click at [354, 151] on input "#856bff" at bounding box center [355, 158] width 27 height 27
type input "#990101"
click at [475, 207] on div "Background Color Video Image #990101 Button #000000 Font Inter Poppins EB Garam…" at bounding box center [456, 258] width 231 height 509
click at [360, 311] on input "#000000" at bounding box center [355, 314] width 27 height 27
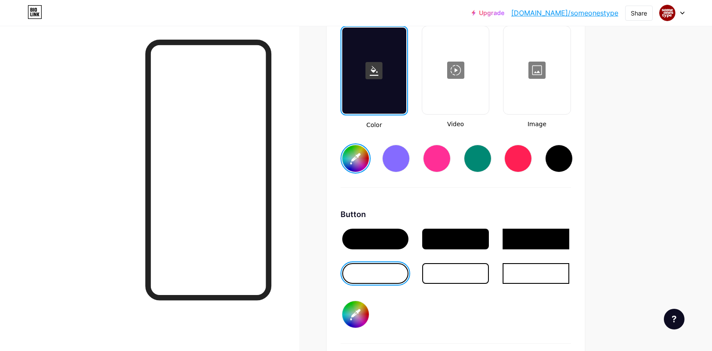
type input "#ffffff"
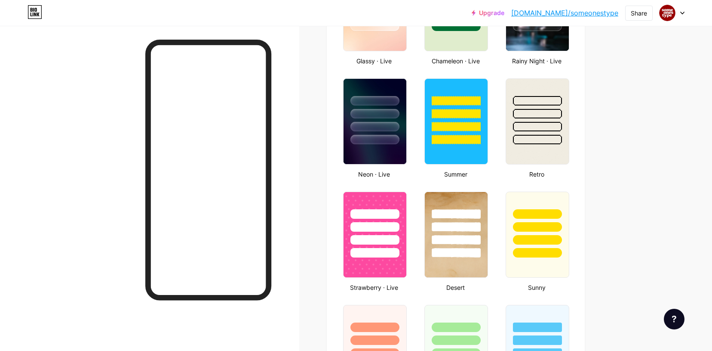
scroll to position [0, 0]
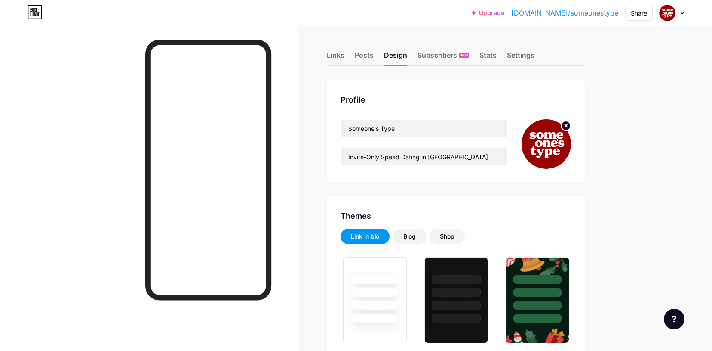
click at [564, 124] on icon at bounding box center [565, 125] width 3 height 3
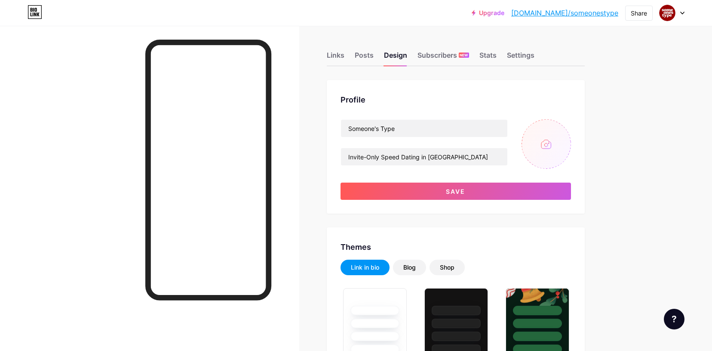
click at [542, 147] on input "file" at bounding box center [546, 143] width 49 height 49
type input "C:\fakepath\someone’s type stories.png"
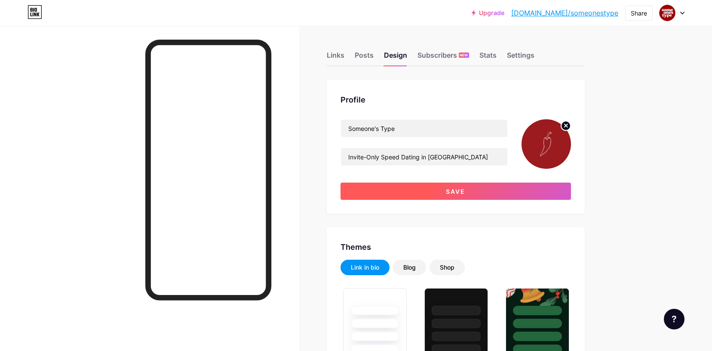
click at [427, 188] on button "Save" at bounding box center [456, 190] width 231 height 17
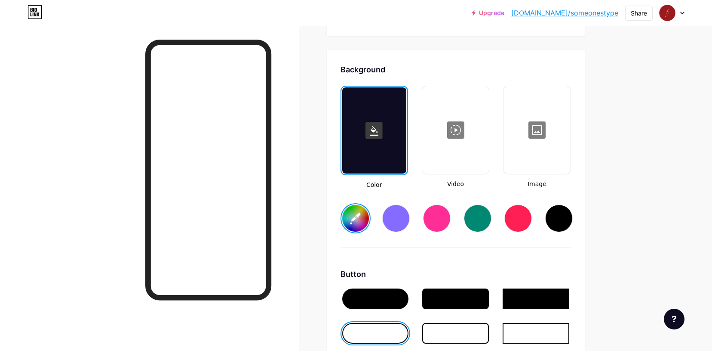
scroll to position [1134, 0]
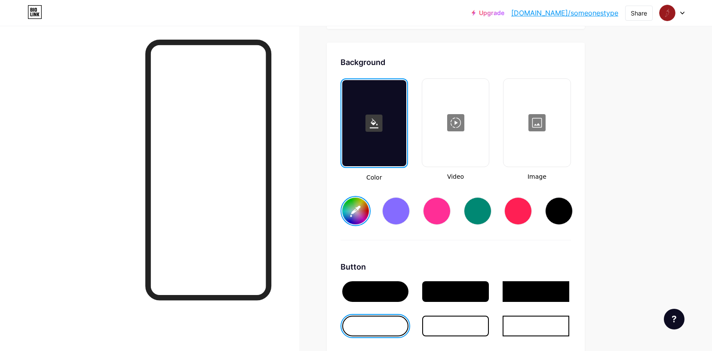
click at [357, 210] on input "#990101" at bounding box center [355, 210] width 27 height 27
type input "#9b1b1f"
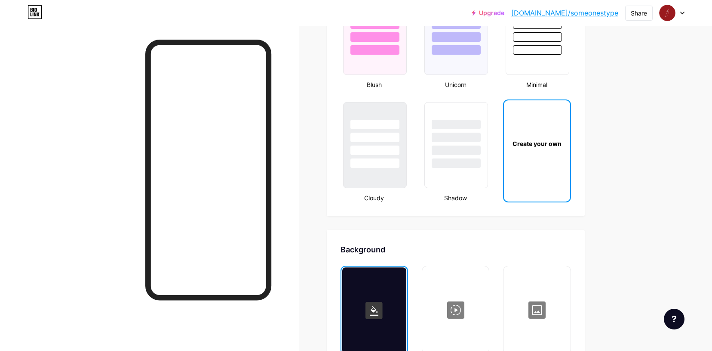
scroll to position [0, 0]
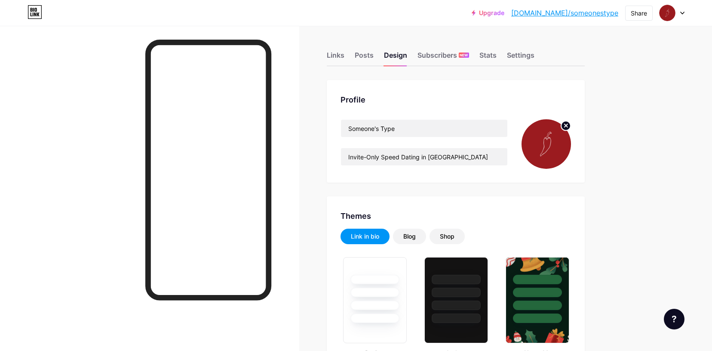
click at [349, 51] on div "Links Posts Design Subscribers NEW Stats Settings" at bounding box center [456, 51] width 258 height 30
click at [340, 52] on div "Links" at bounding box center [336, 57] width 18 height 15
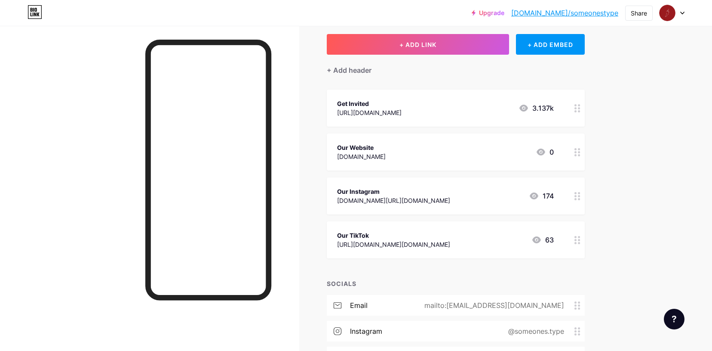
scroll to position [105, 0]
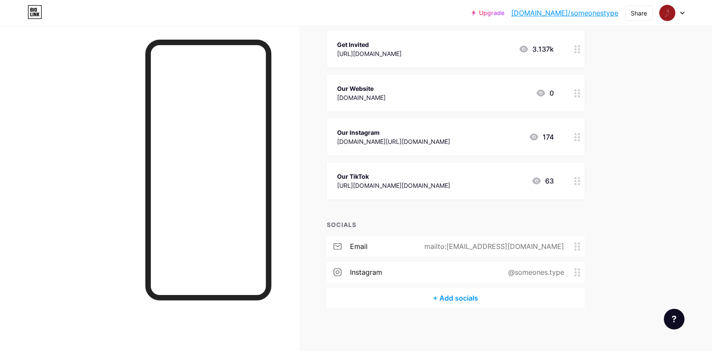
click at [449, 302] on div "+ Add socials" at bounding box center [456, 297] width 258 height 21
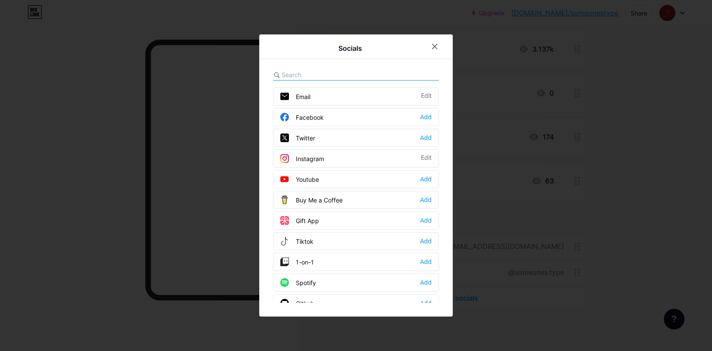
click at [315, 244] on div "Tiktok Add" at bounding box center [356, 241] width 166 height 18
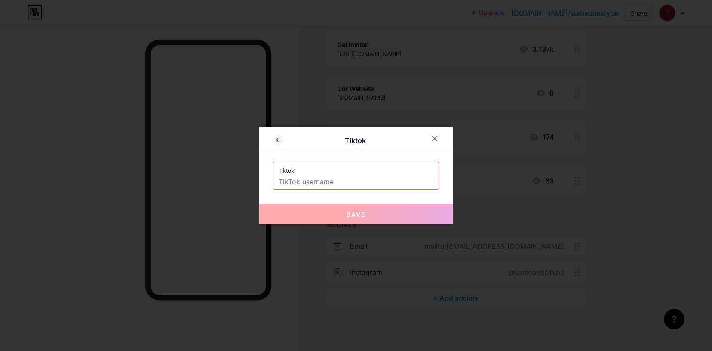
click at [323, 182] on input "text" at bounding box center [356, 182] width 155 height 15
type input "@.someones.type"
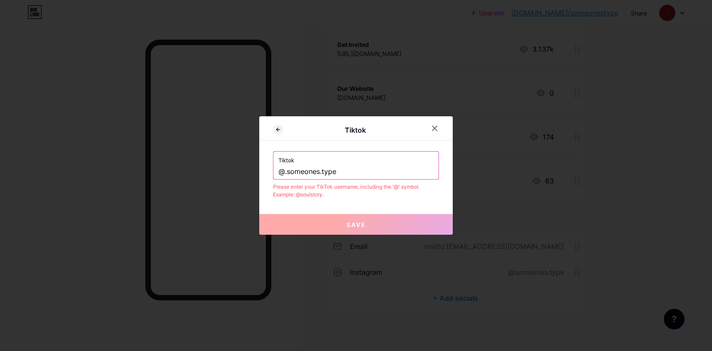
click at [331, 215] on button "Save" at bounding box center [356, 224] width 194 height 21
click at [436, 130] on icon at bounding box center [434, 128] width 7 height 7
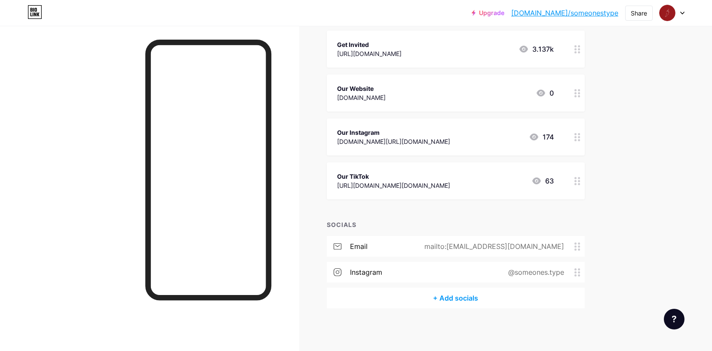
click at [436, 296] on div "+ Add socials" at bounding box center [456, 297] width 258 height 21
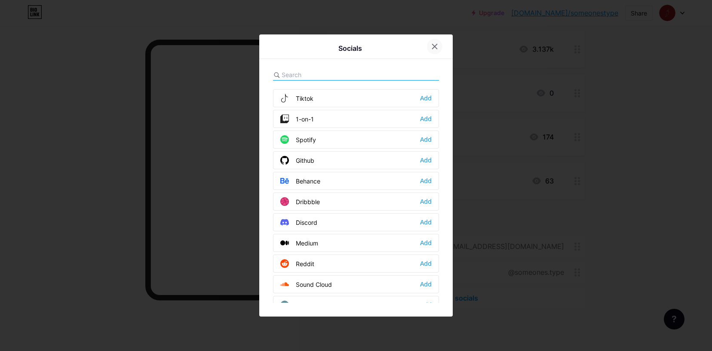
click at [438, 50] on div at bounding box center [434, 46] width 15 height 15
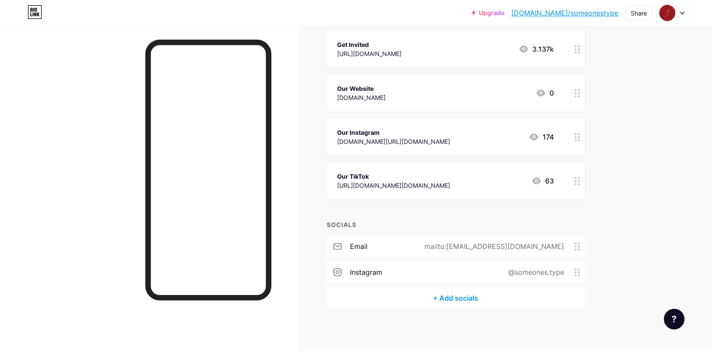
scroll to position [0, 0]
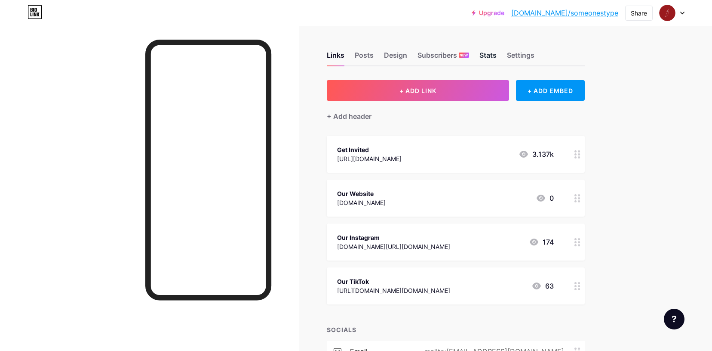
click at [481, 54] on div "Stats" at bounding box center [488, 57] width 17 height 15
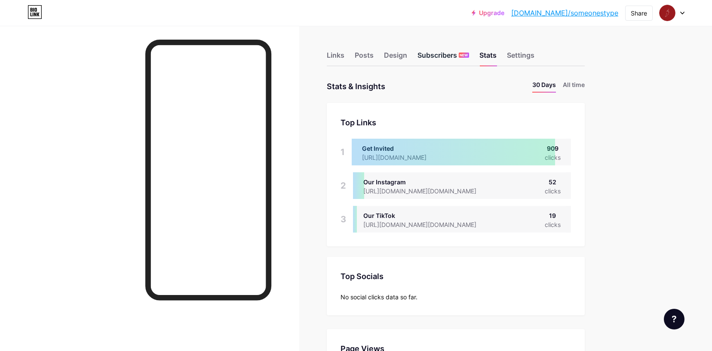
click at [447, 55] on div "Subscribers NEW" at bounding box center [444, 57] width 52 height 15
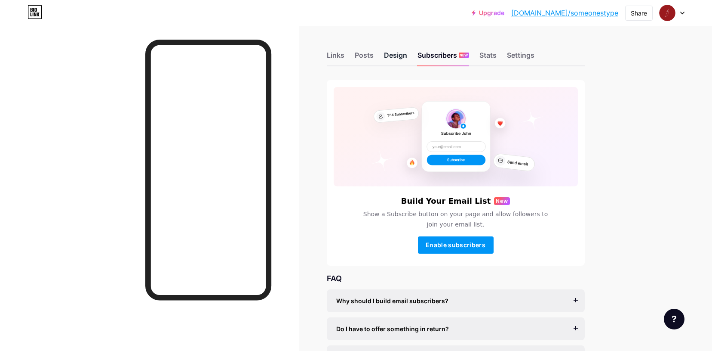
click at [394, 52] on div "Design" at bounding box center [395, 57] width 23 height 15
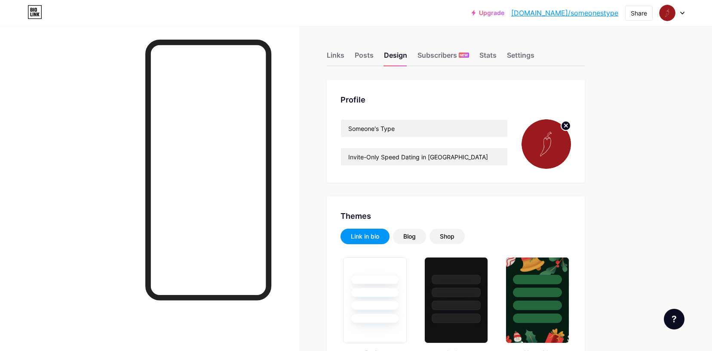
type input "#9b1b1f"
type input "#000000"
type input "#ffffff"
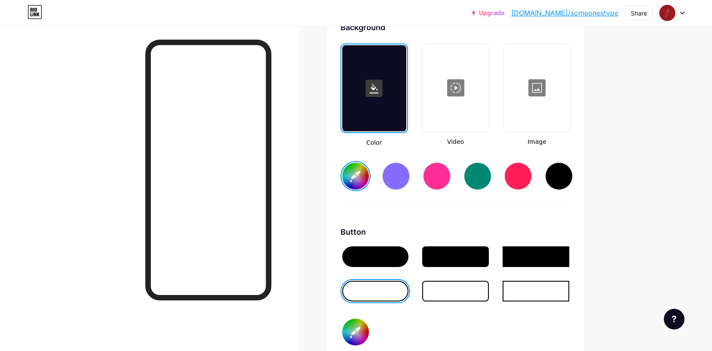
scroll to position [1170, 0]
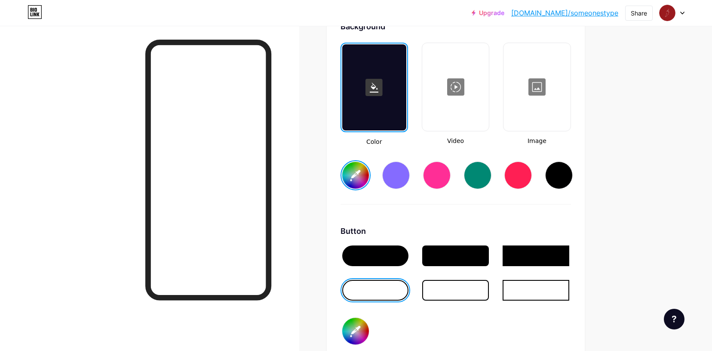
click at [526, 106] on div at bounding box center [537, 87] width 65 height 86
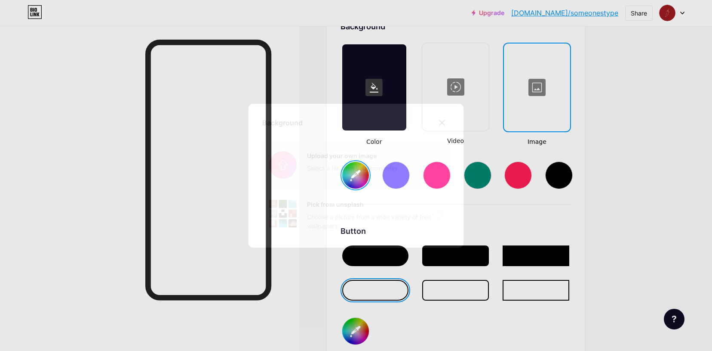
click at [341, 150] on input "file" at bounding box center [356, 165] width 188 height 48
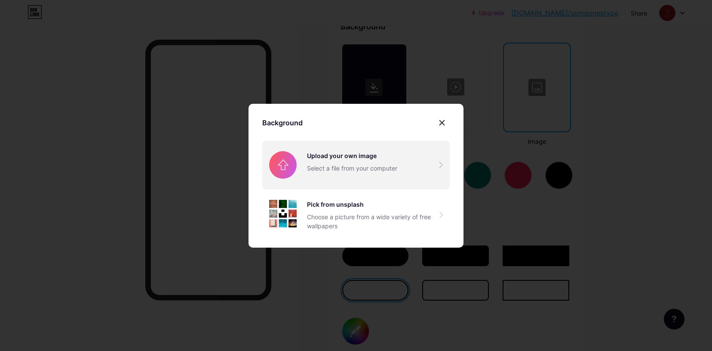
type input "#000000"
type input "#ffffff"
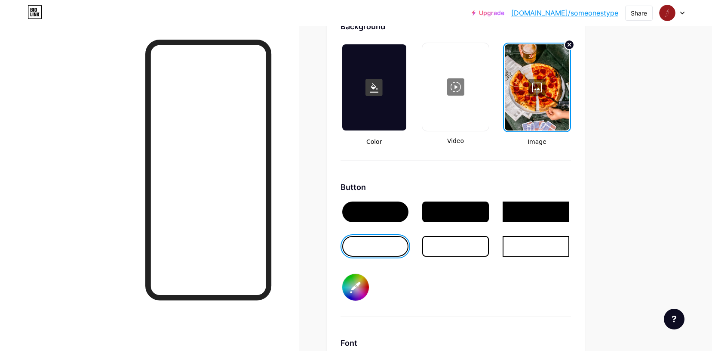
type input "#000000"
type input "#ffffff"
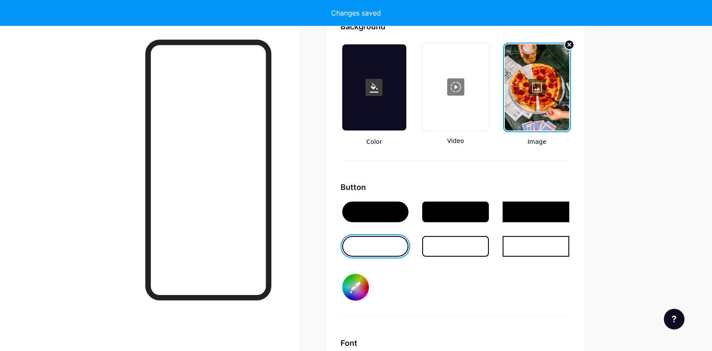
type input "#000000"
type input "#ffffff"
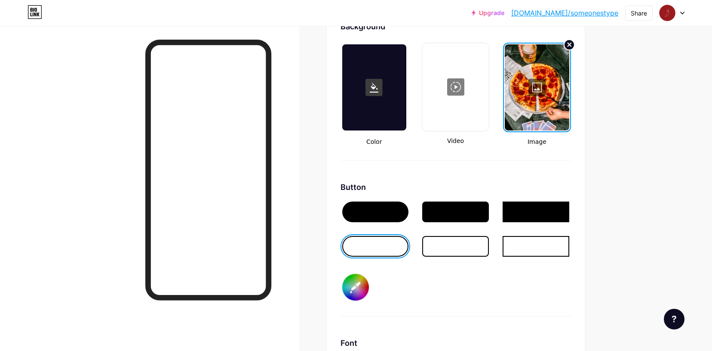
click at [569, 45] on icon at bounding box center [569, 44] width 3 height 3
type input "#000000"
type input "#ffffff"
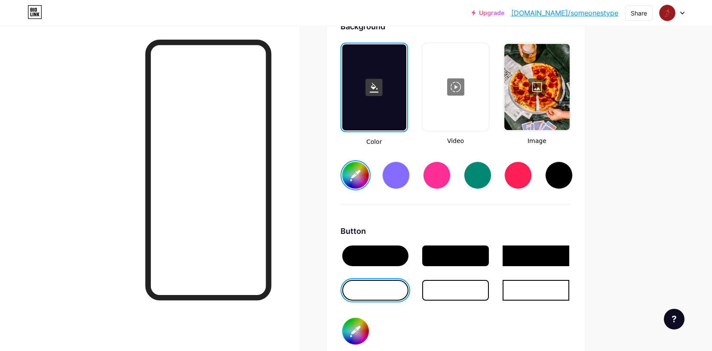
type input "#000000"
type input "#ffffff"
type input "#9b1b1f"
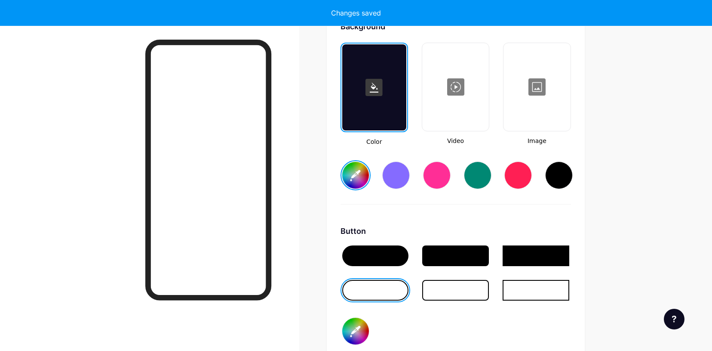
type input "#000000"
type input "#ffffff"
type input "#9b1b1f"
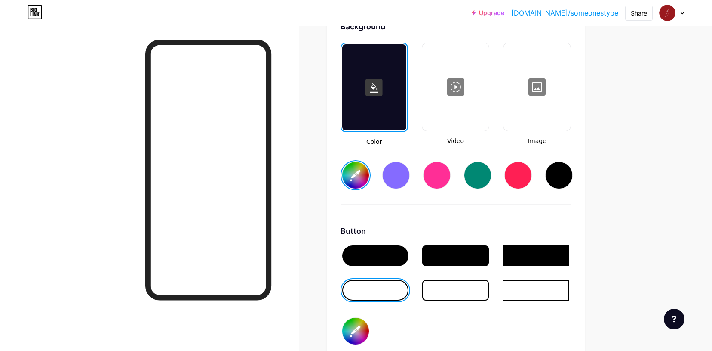
type input "#000000"
type input "#ffffff"
type input "#9b1b1f"
click at [361, 170] on input "#9b1b1f" at bounding box center [355, 175] width 27 height 27
type input "#000000"
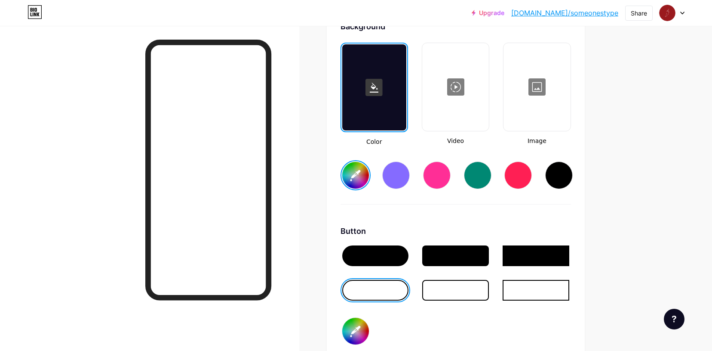
type input "#ffffff"
type input "#9b1b1e"
type input "#000000"
type input "#ffffff"
type input "#9b1b1e"
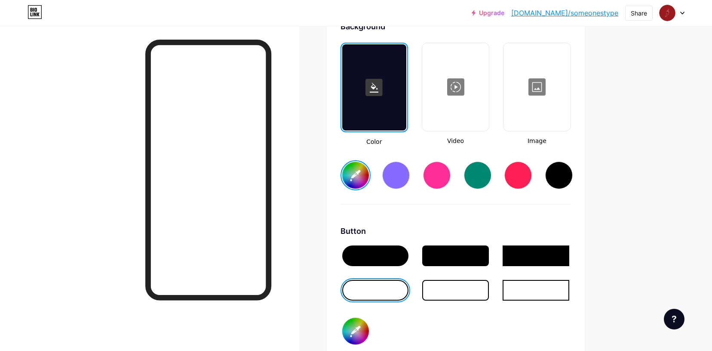
type input "#000000"
type input "#ffffff"
type input "#9b1b1e"
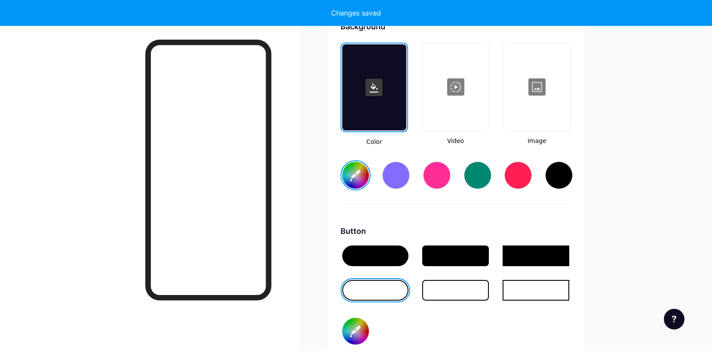
type input "#000000"
type input "#ffffff"
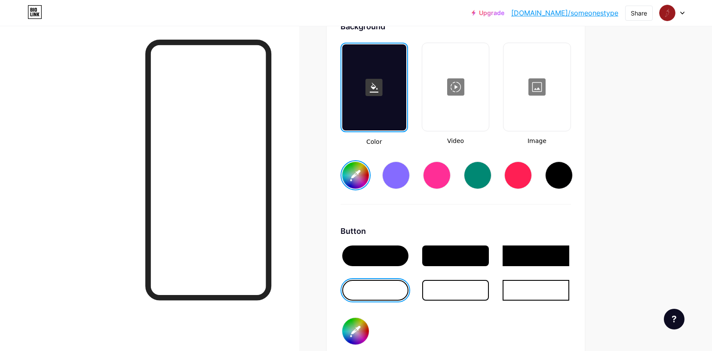
type input "#9b1b1e"
